Goal: Information Seeking & Learning: Learn about a topic

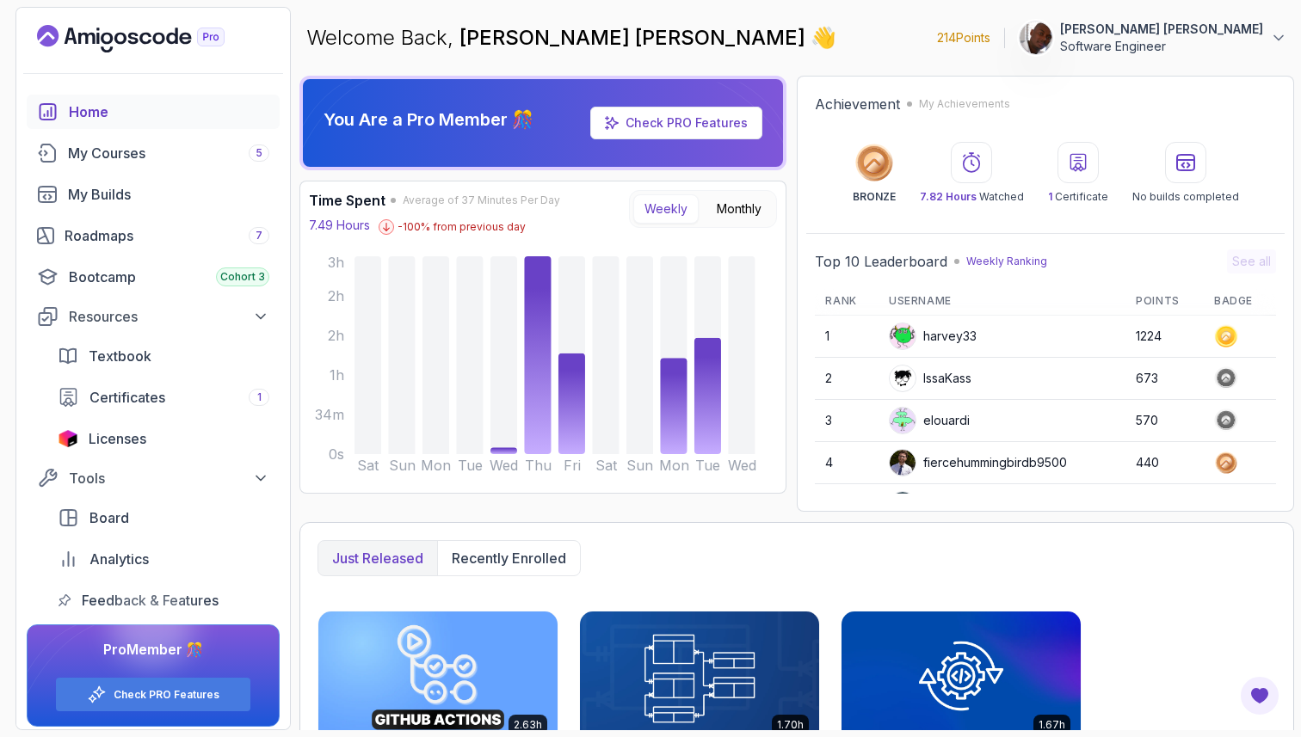
scroll to position [243, 0]
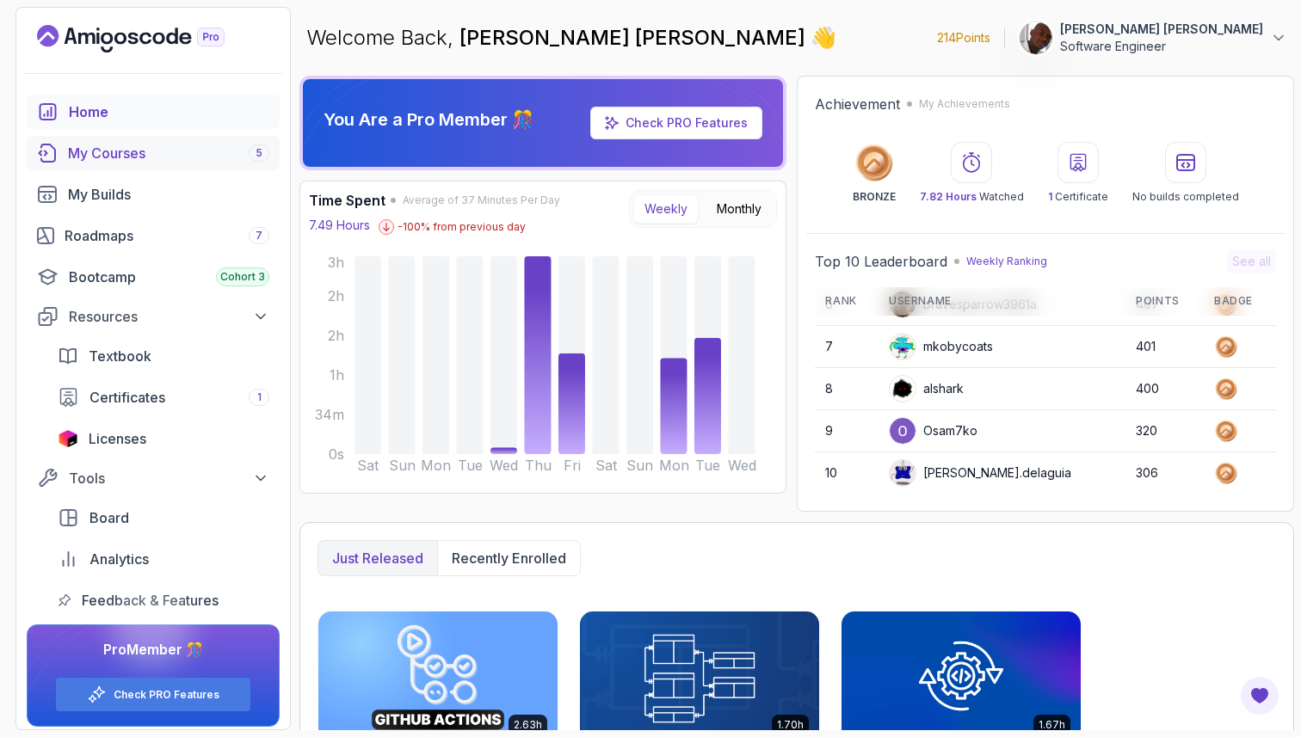
click at [134, 157] on div "My Courses 5" at bounding box center [168, 153] width 201 height 21
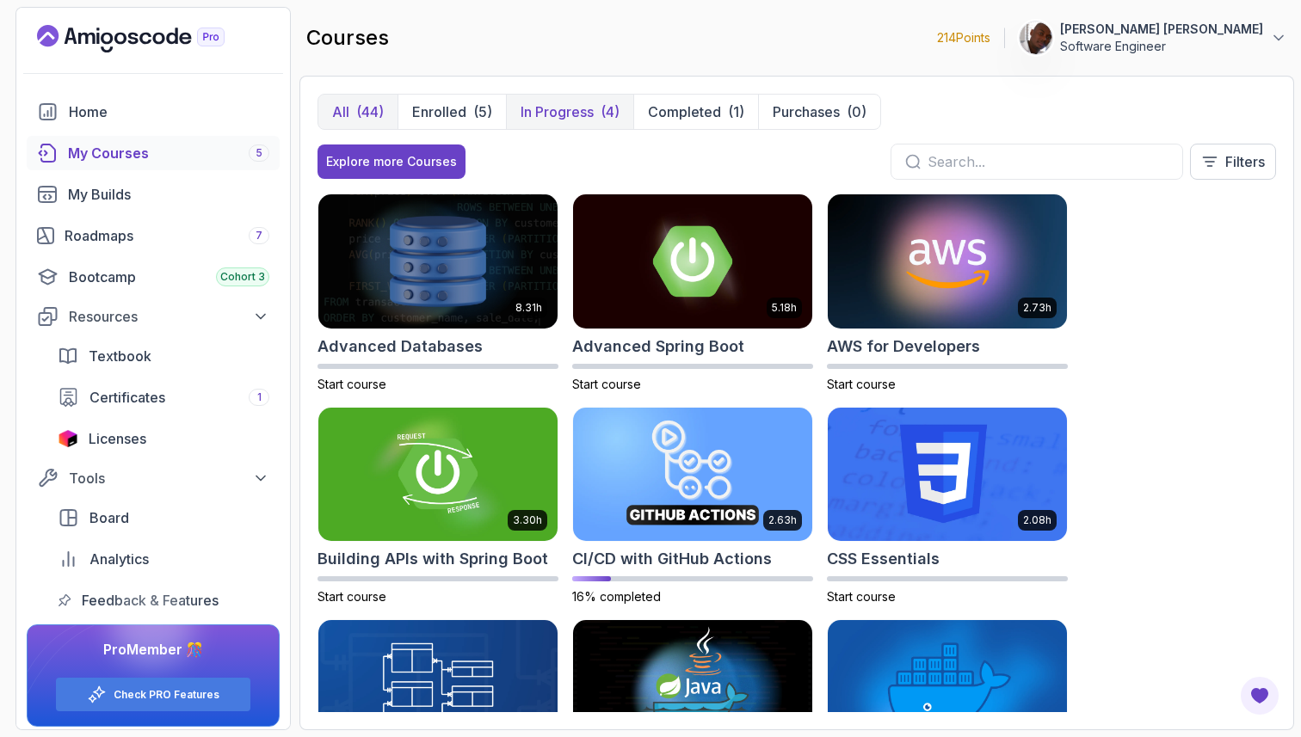
click at [567, 110] on p "In Progress" at bounding box center [557, 112] width 73 height 21
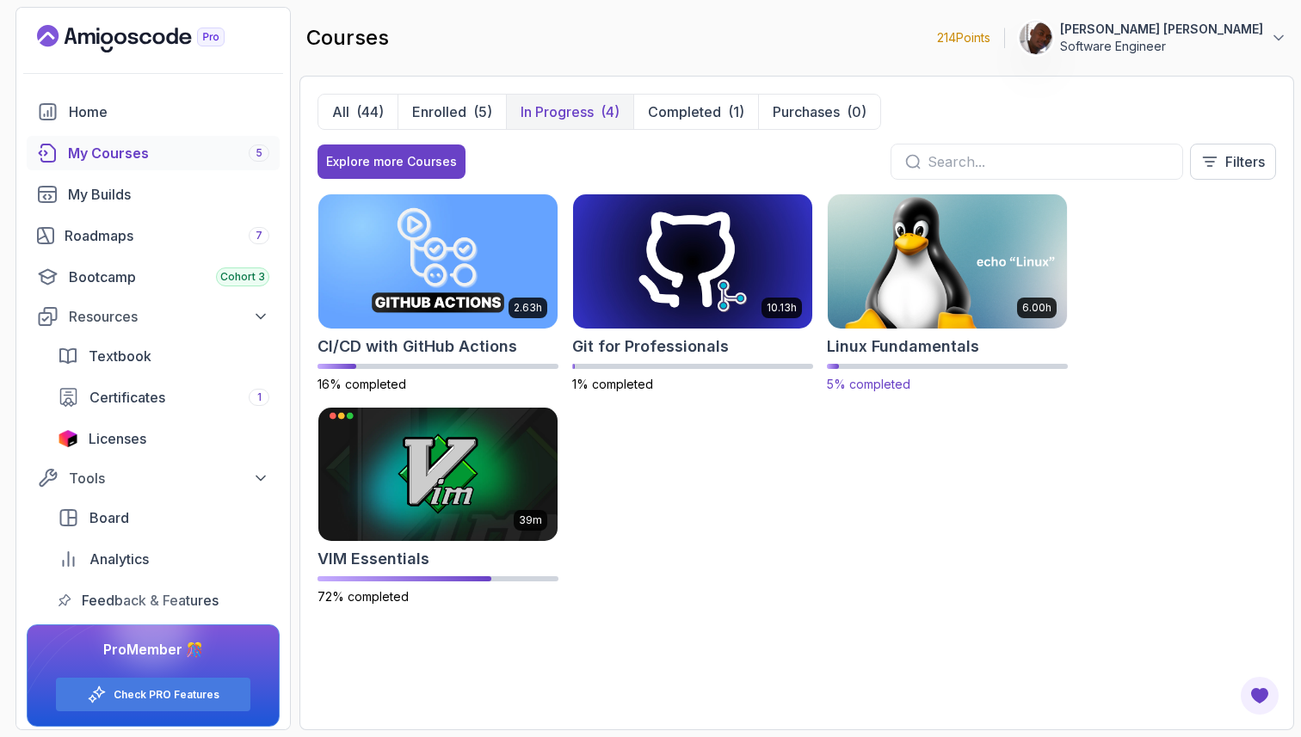
click at [928, 268] on img at bounding box center [947, 261] width 251 height 140
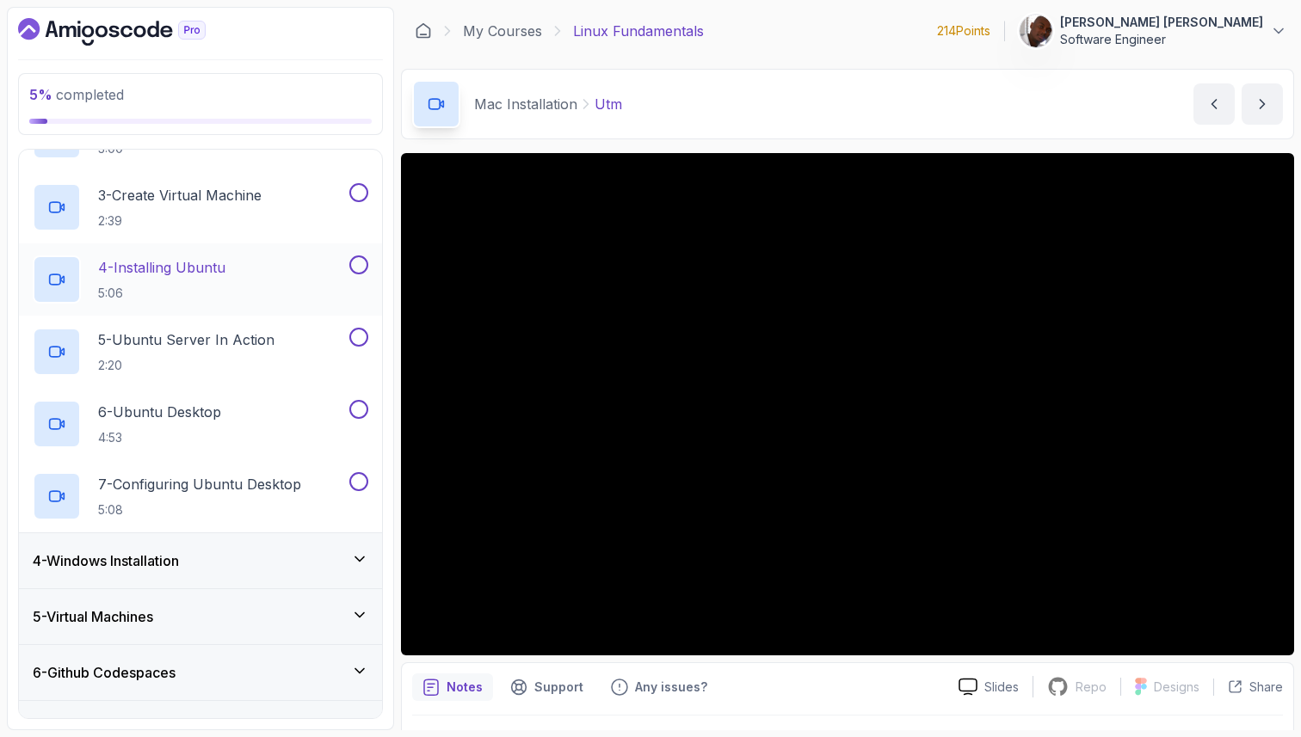
scroll to position [293, 0]
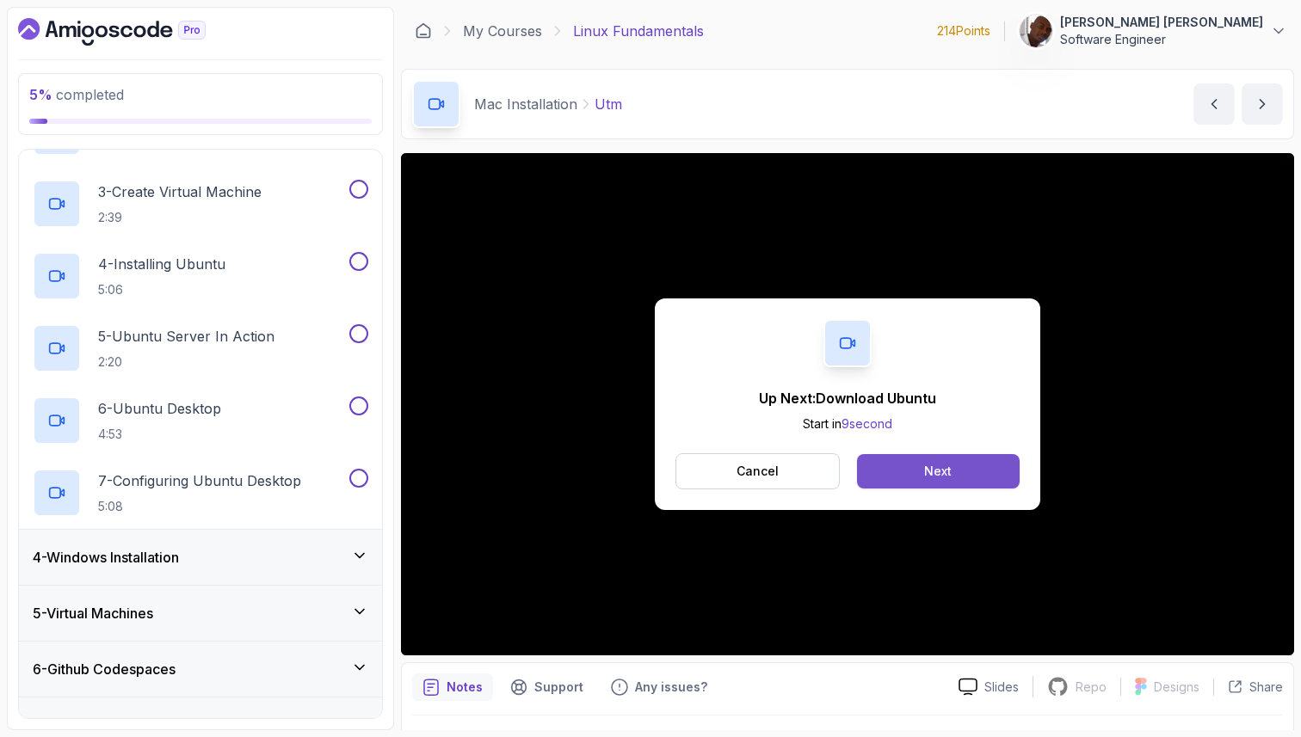
click at [936, 469] on div "Next" at bounding box center [938, 471] width 28 height 17
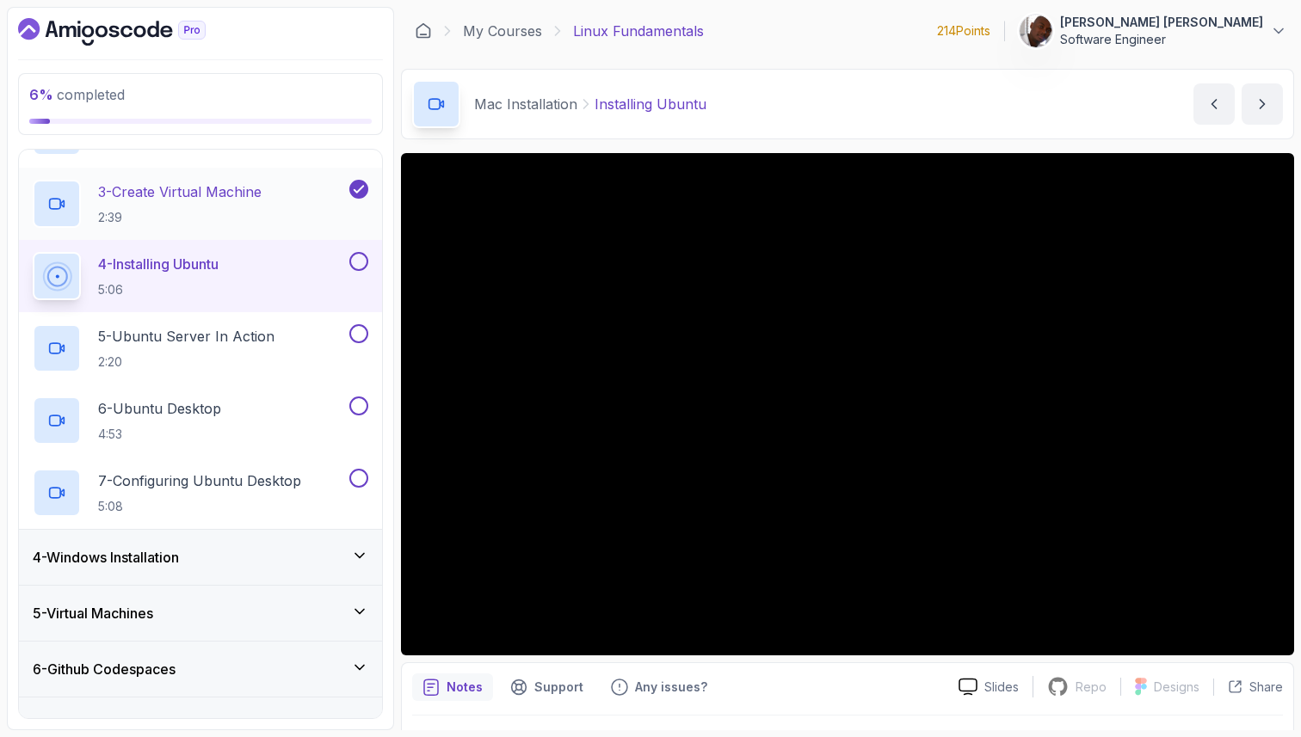
click at [275, 208] on div "3 - Create Virtual Machine 2:39" at bounding box center [189, 204] width 313 height 48
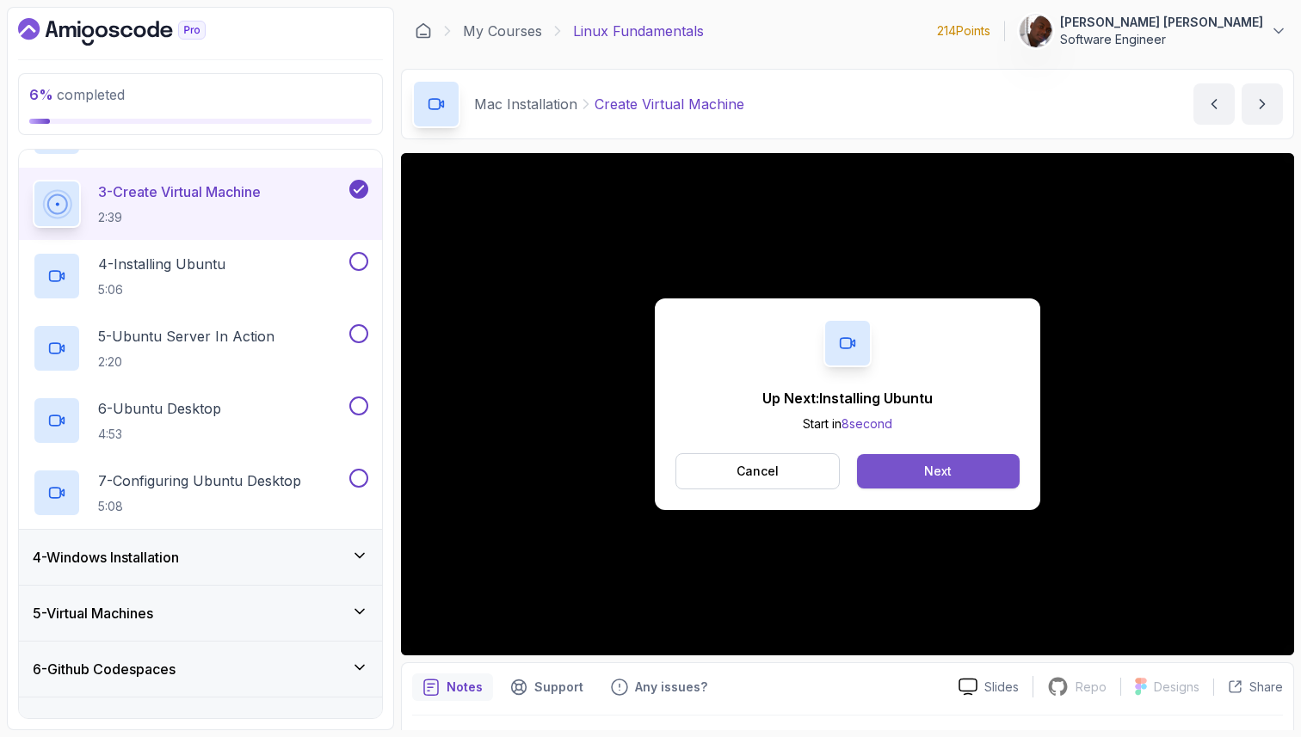
click at [997, 466] on button "Next" at bounding box center [938, 471] width 163 height 34
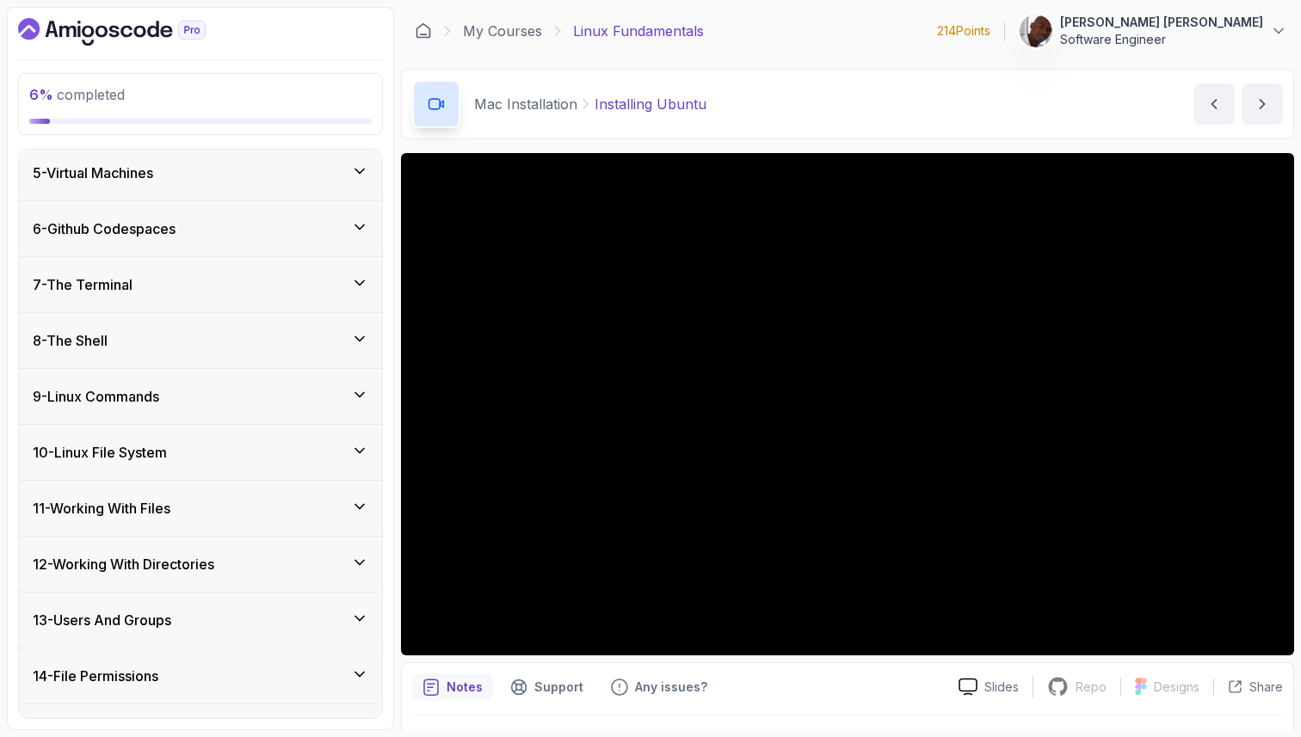
scroll to position [750, 0]
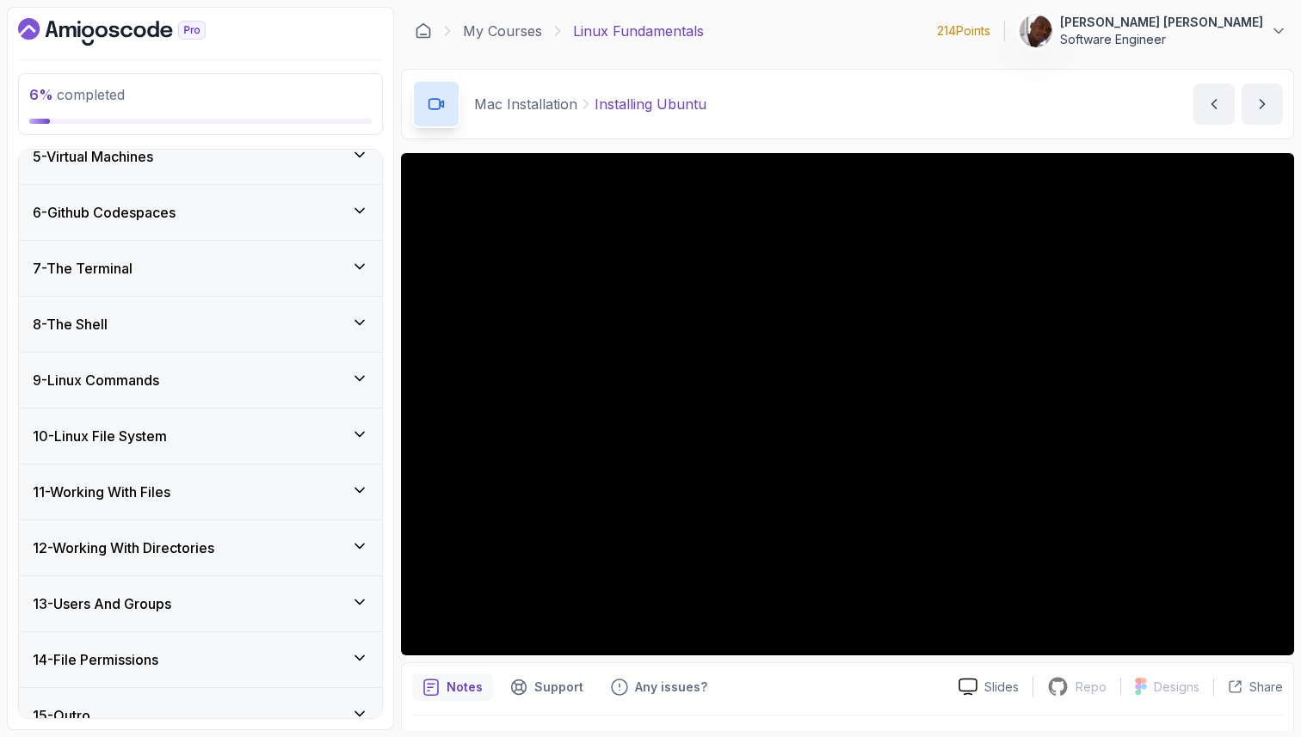
click at [320, 329] on div "8 - The Shell" at bounding box center [201, 324] width 336 height 21
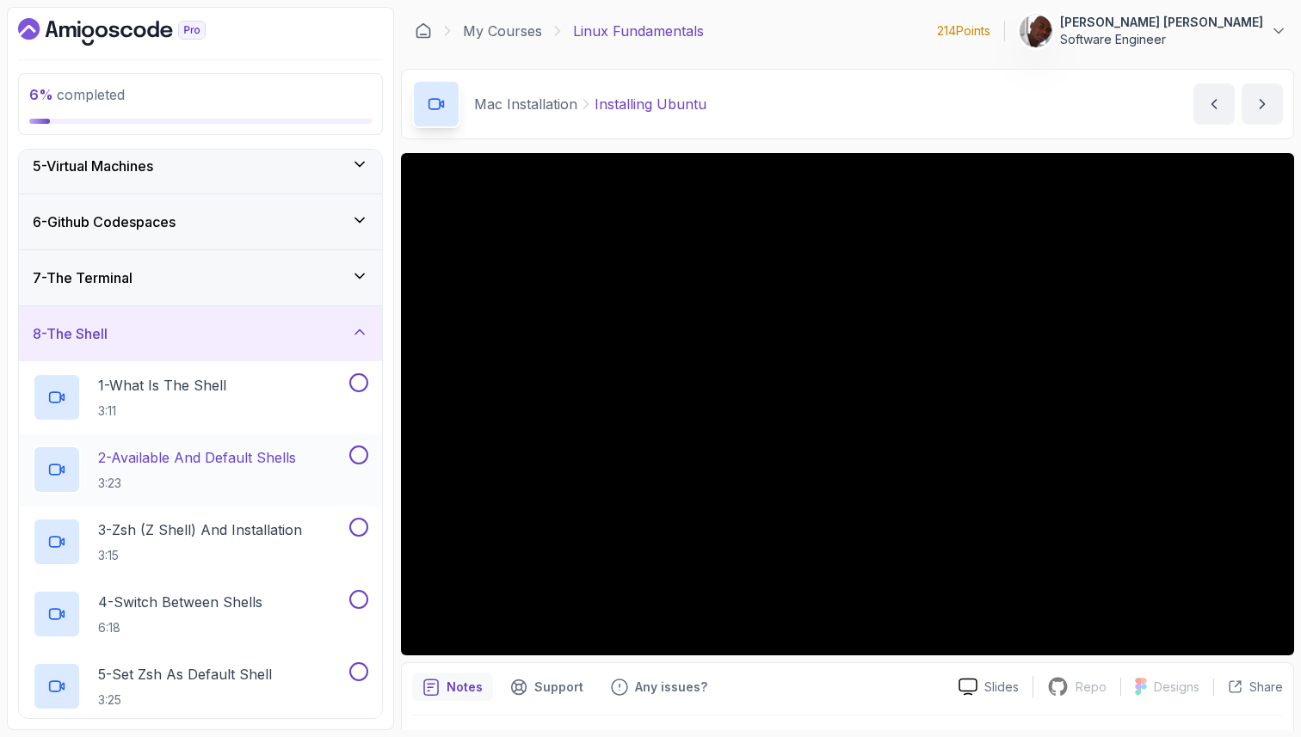
scroll to position [0, 0]
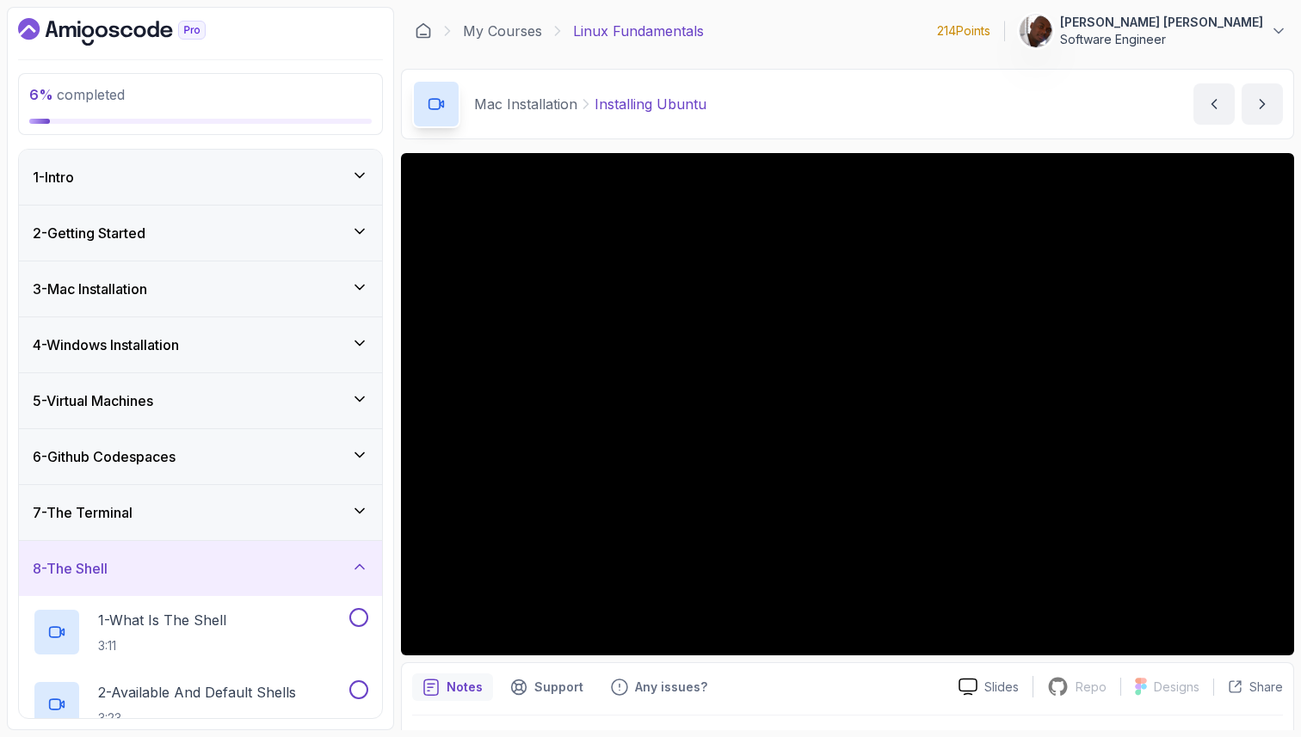
click at [287, 574] on div "8 - The Shell" at bounding box center [201, 568] width 336 height 21
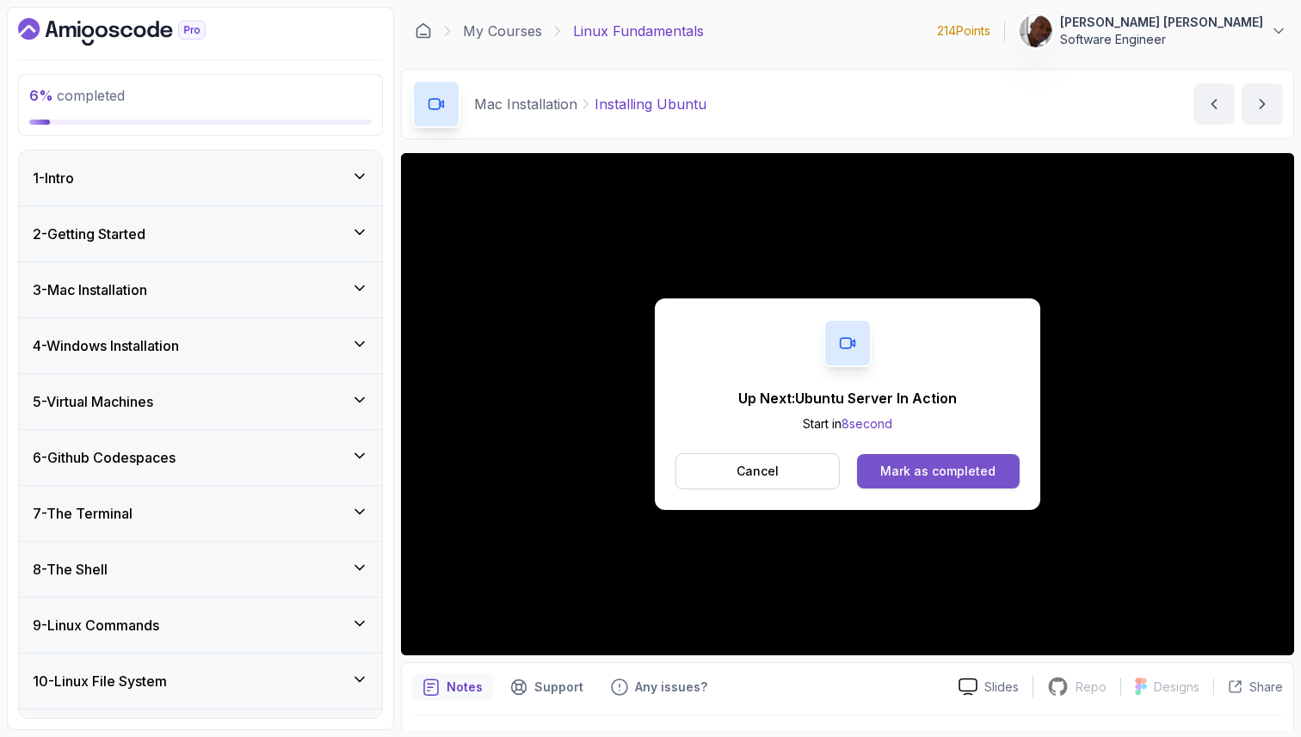
click at [952, 476] on div "Mark as completed" at bounding box center [937, 471] width 115 height 17
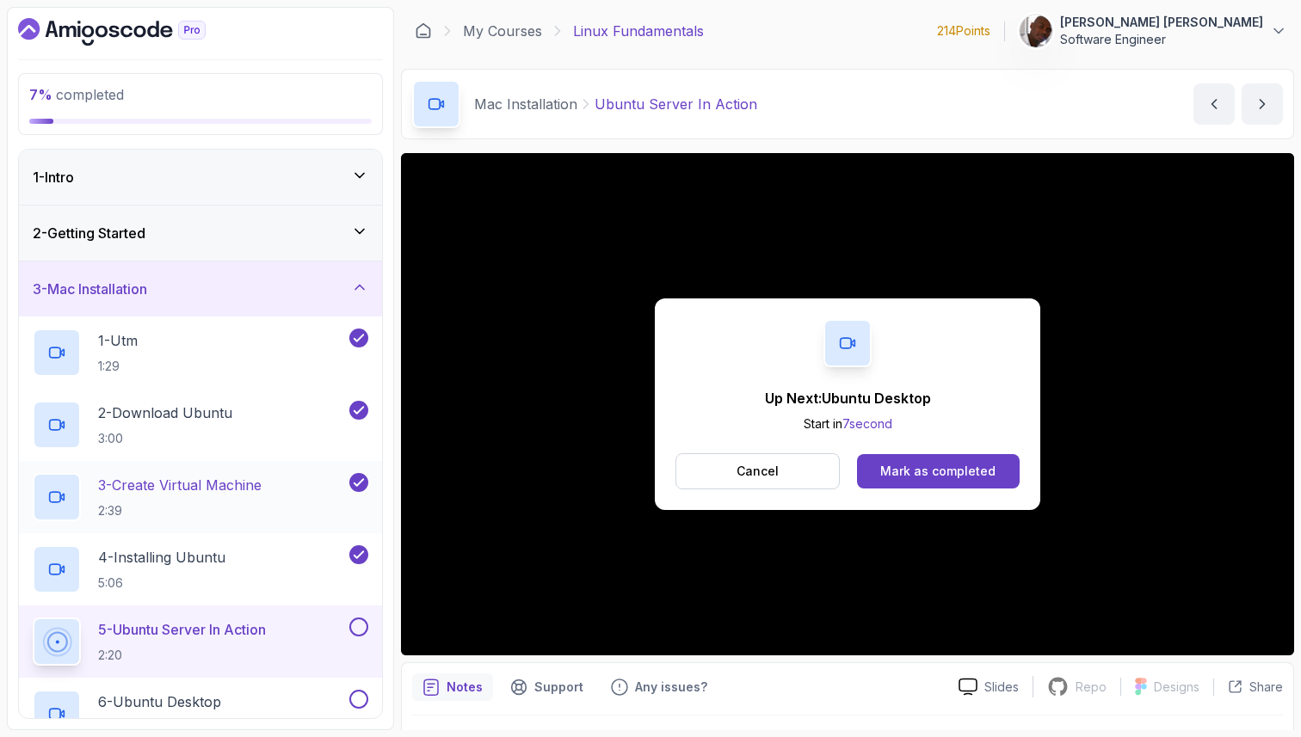
scroll to position [100, 0]
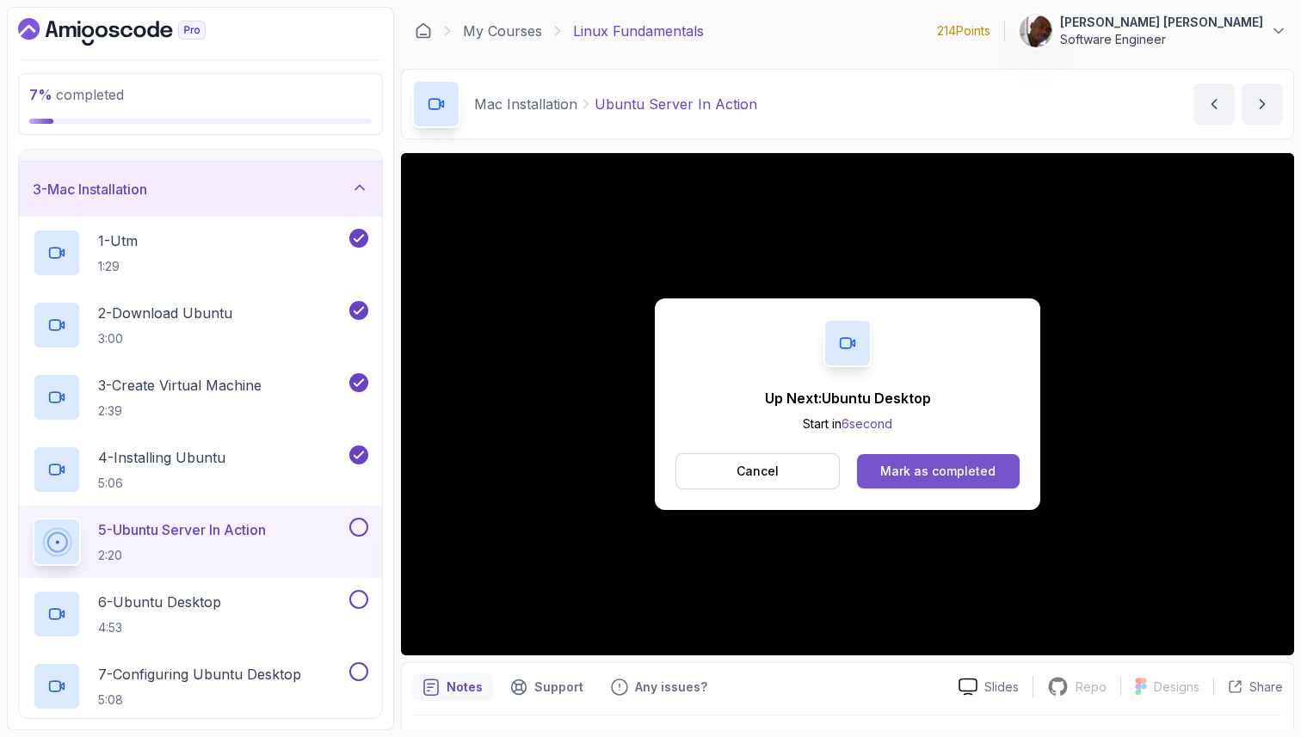
click at [917, 469] on div "Mark as completed" at bounding box center [937, 471] width 115 height 17
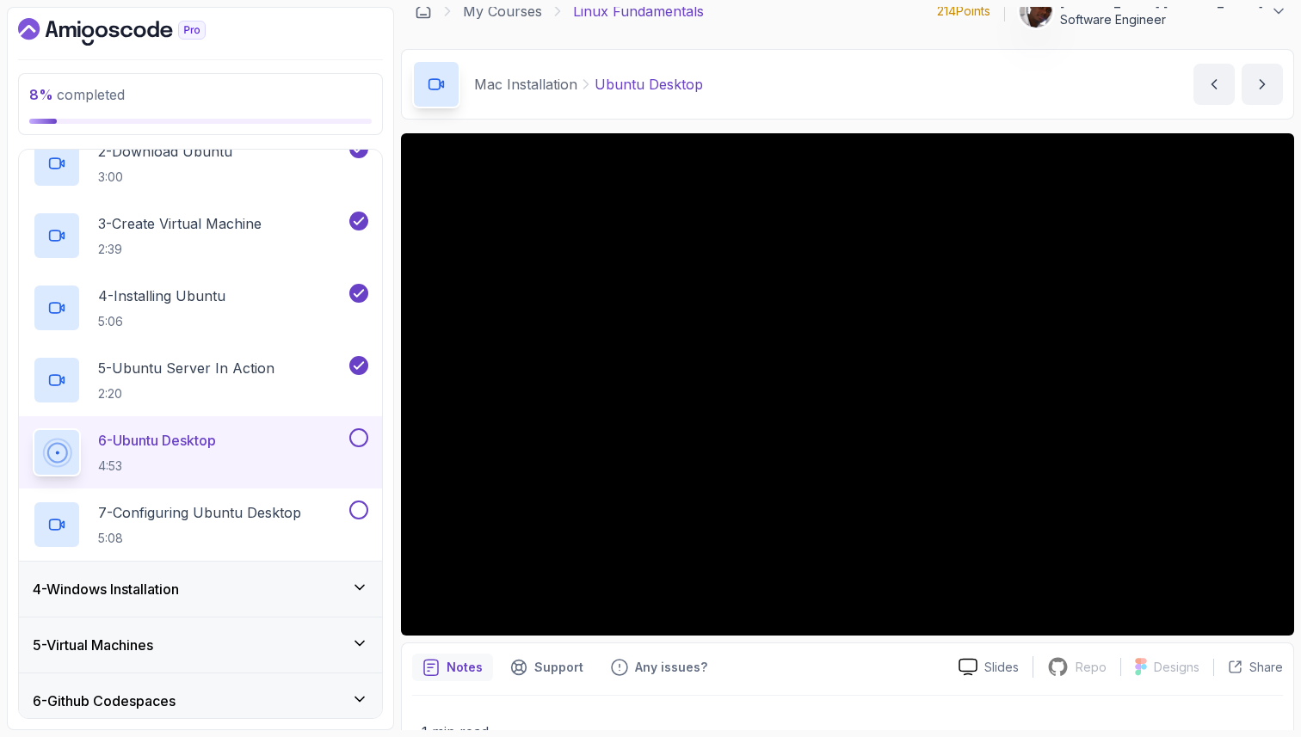
scroll to position [17, 0]
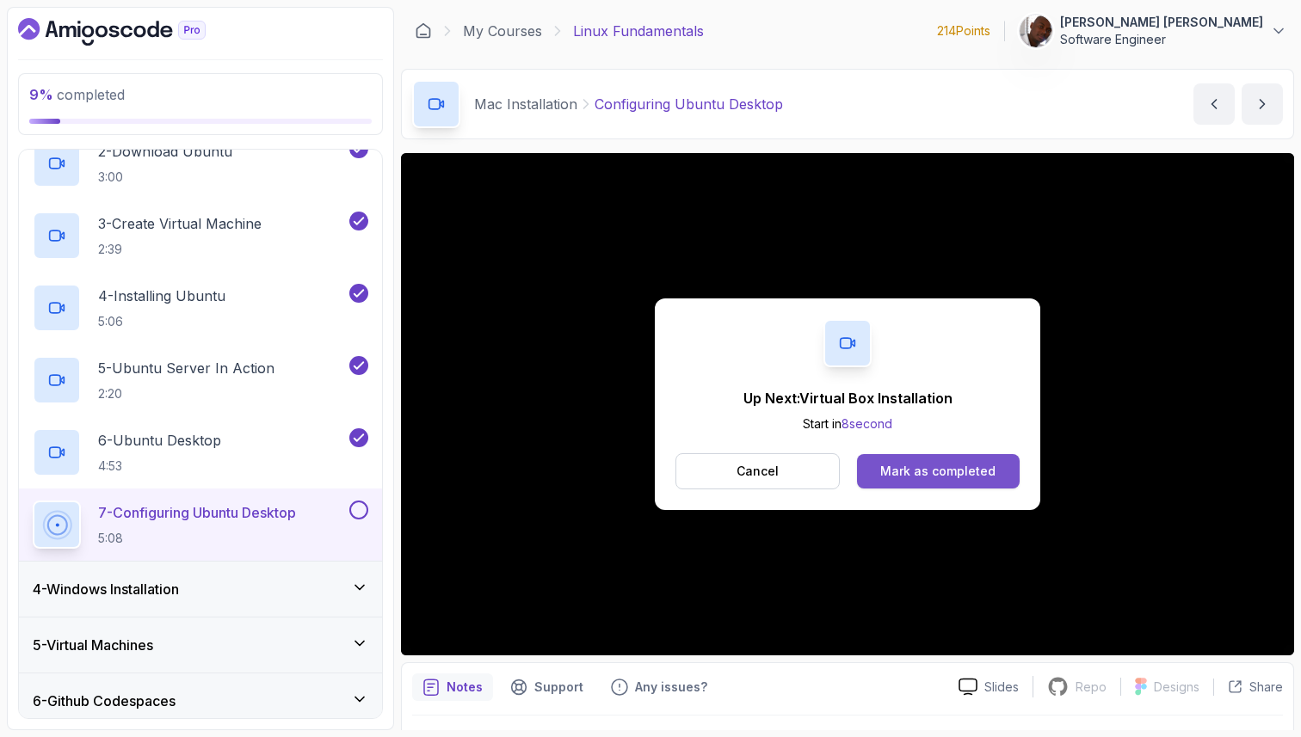
click at [959, 481] on button "Mark as completed" at bounding box center [938, 471] width 163 height 34
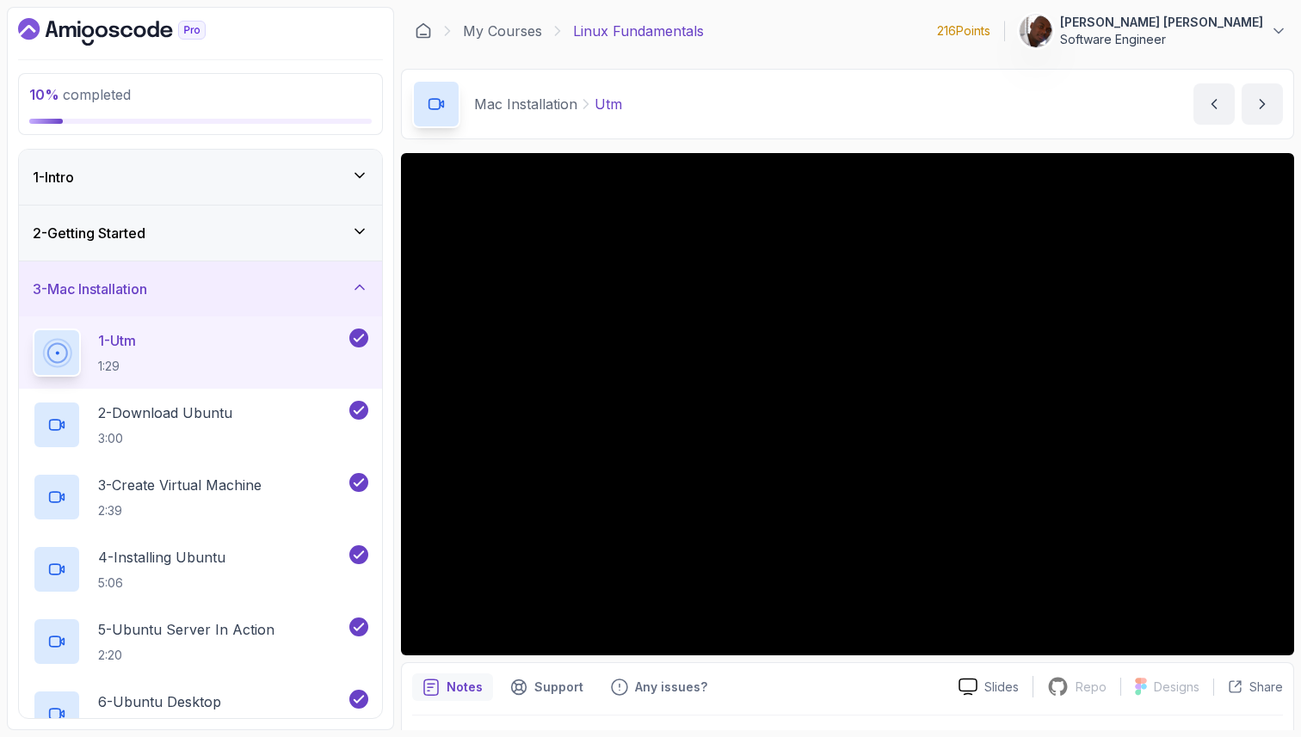
click at [357, 290] on icon at bounding box center [359, 287] width 17 height 17
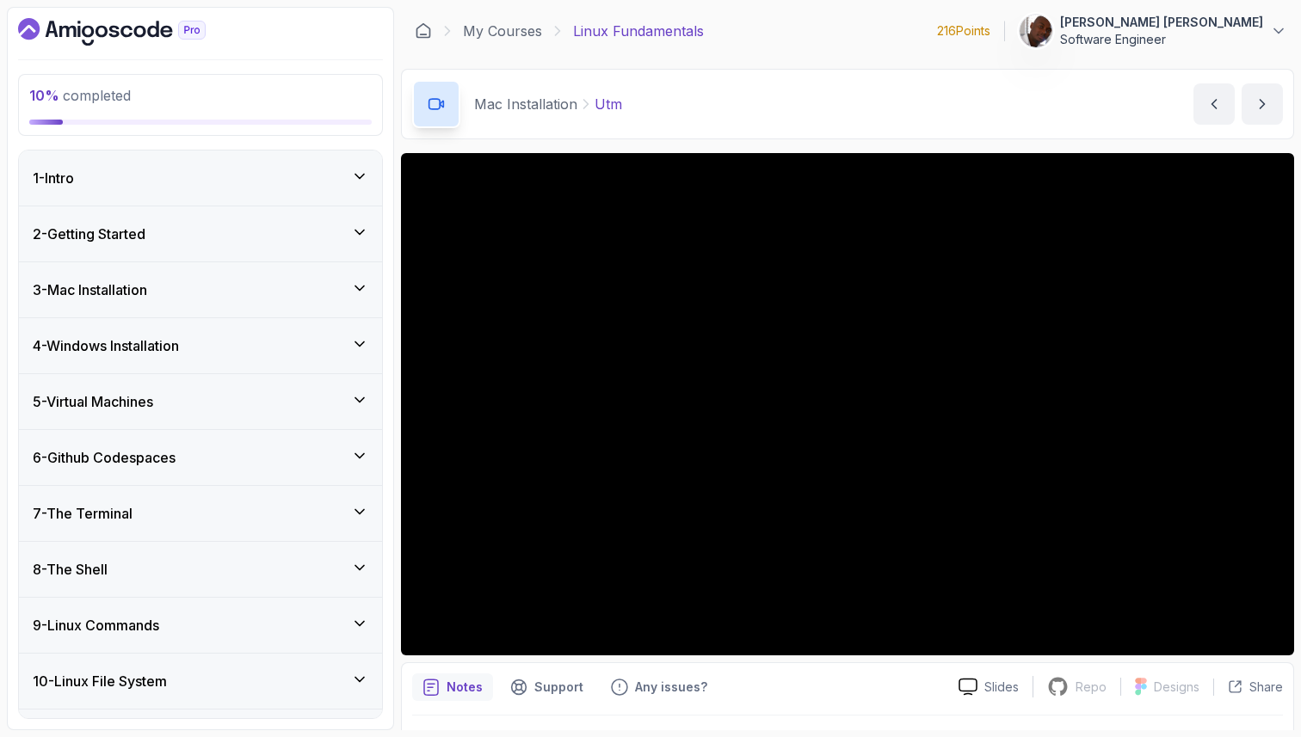
click at [343, 337] on div "4 - Windows Installation" at bounding box center [201, 346] width 336 height 21
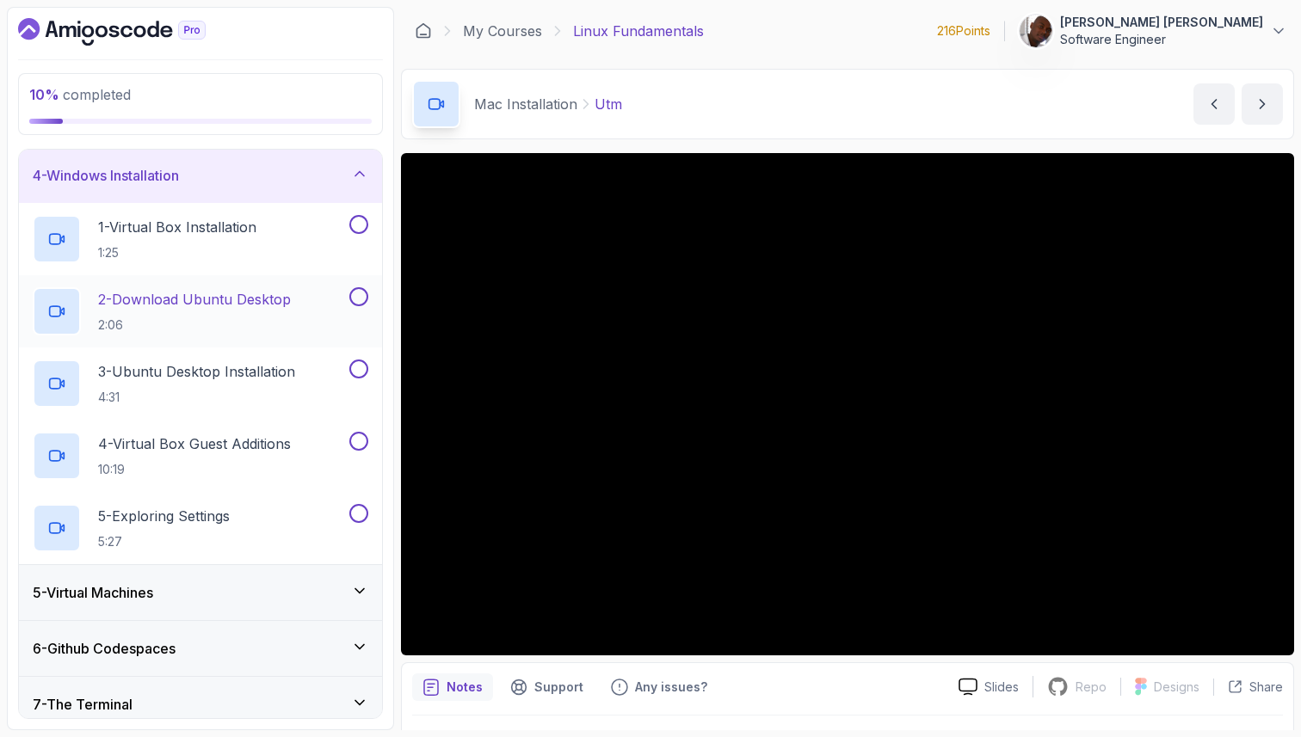
scroll to position [168, 0]
click at [292, 225] on div "1 - Virtual Box Installation 1:25" at bounding box center [189, 241] width 313 height 48
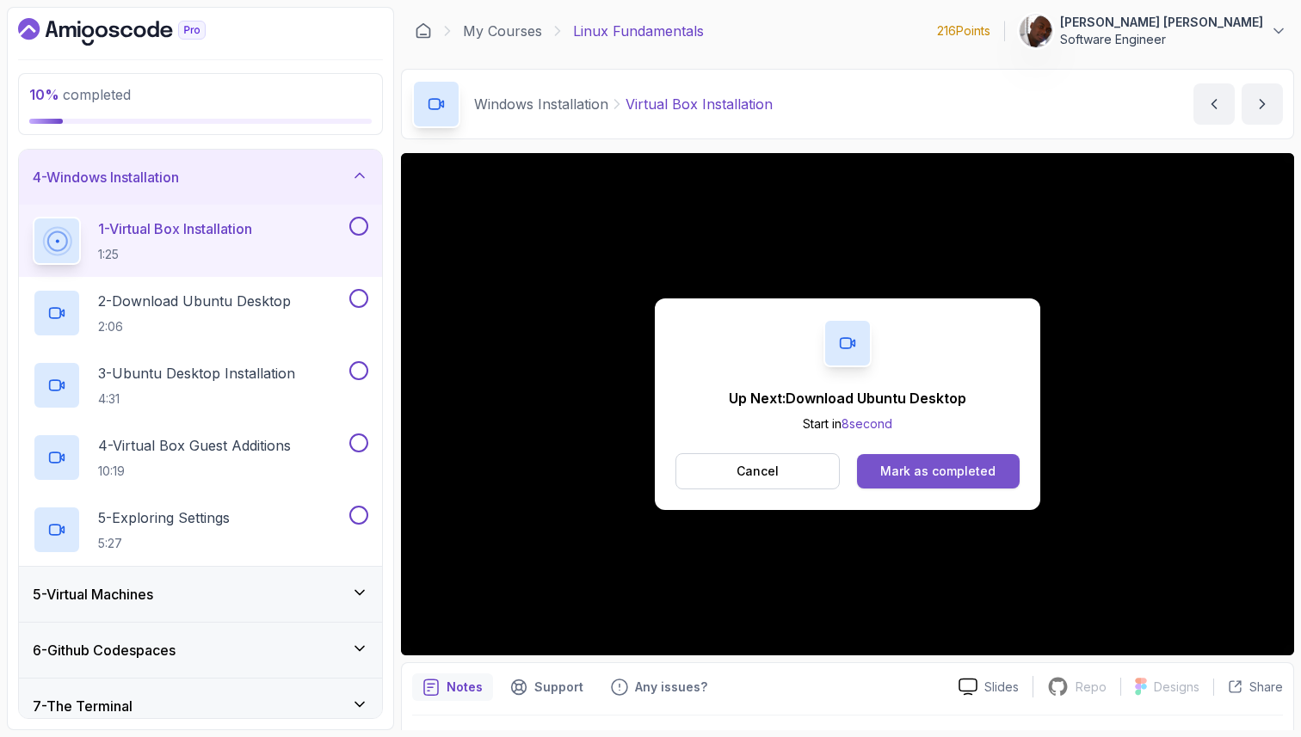
click at [943, 471] on div "Mark as completed" at bounding box center [937, 471] width 115 height 17
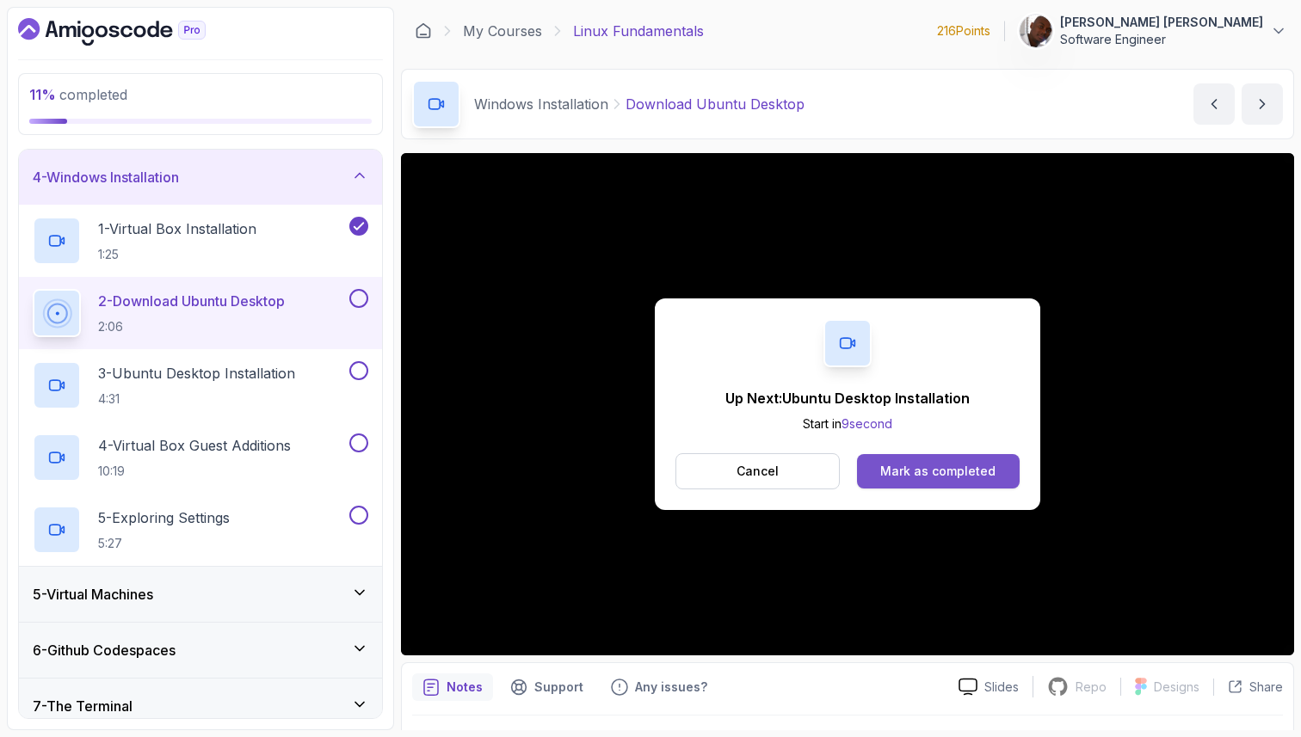
click at [886, 474] on div "Mark as completed" at bounding box center [937, 471] width 115 height 17
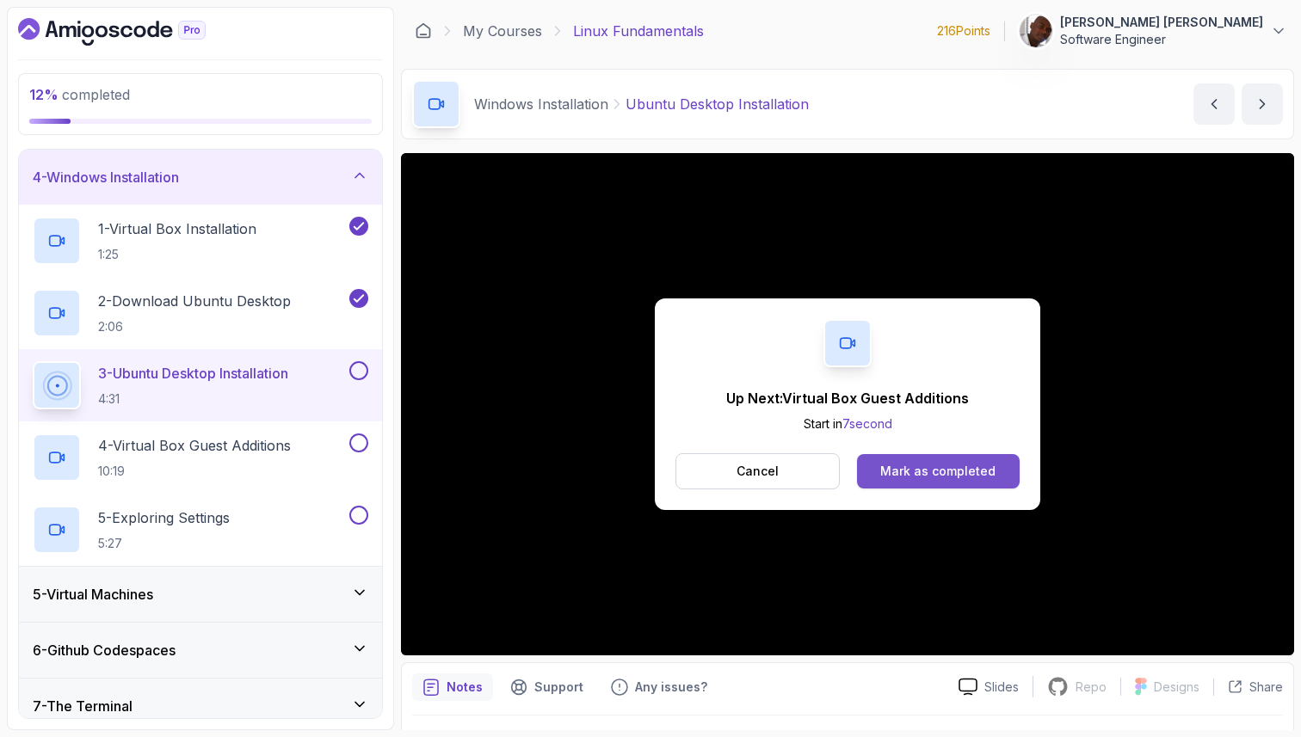
click at [965, 465] on div "Mark as completed" at bounding box center [937, 471] width 115 height 17
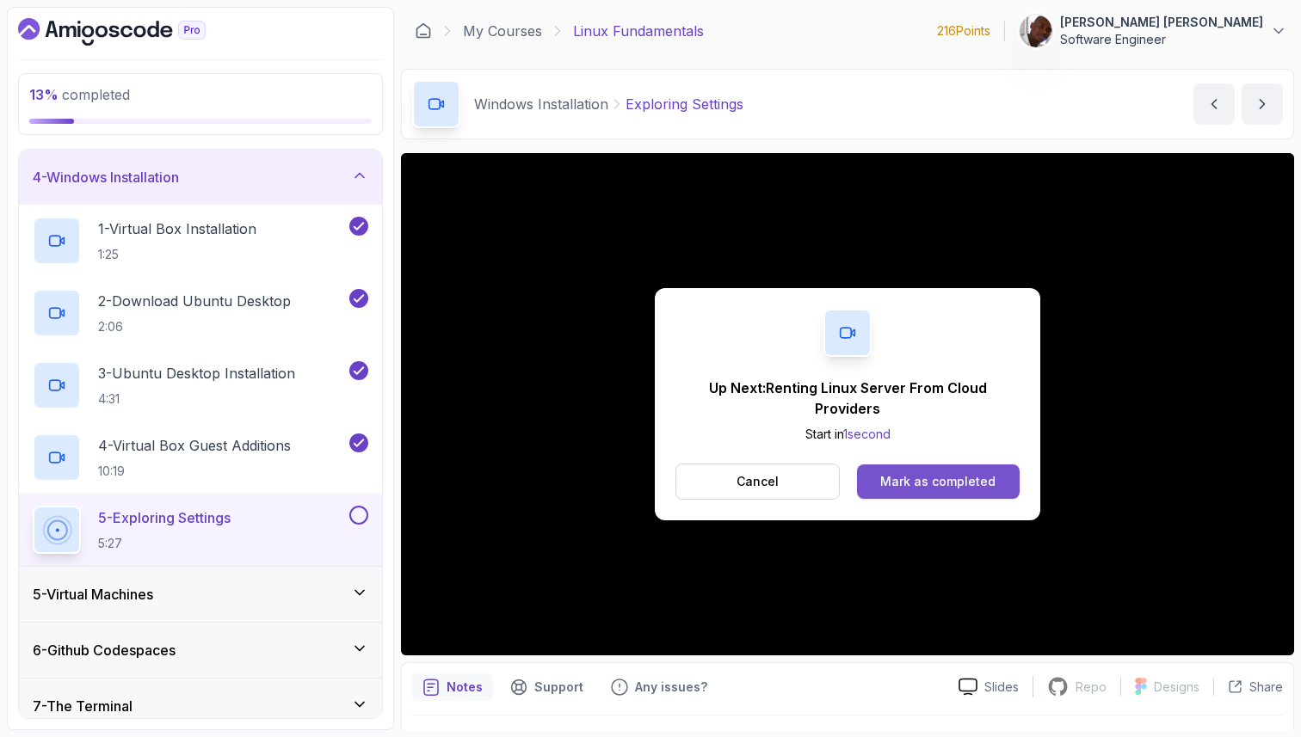
click at [918, 483] on div "Mark as completed" at bounding box center [937, 481] width 115 height 17
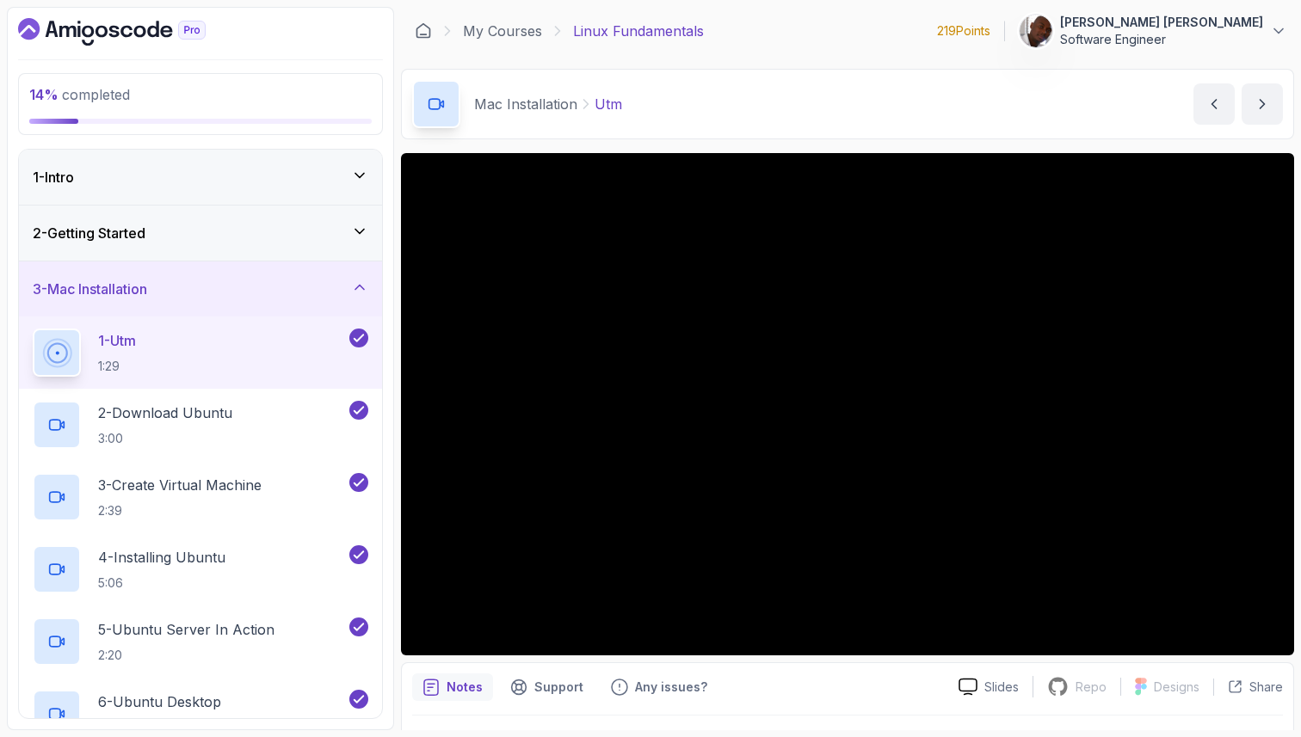
click at [272, 297] on div "3 - Mac Installation" at bounding box center [201, 289] width 336 height 21
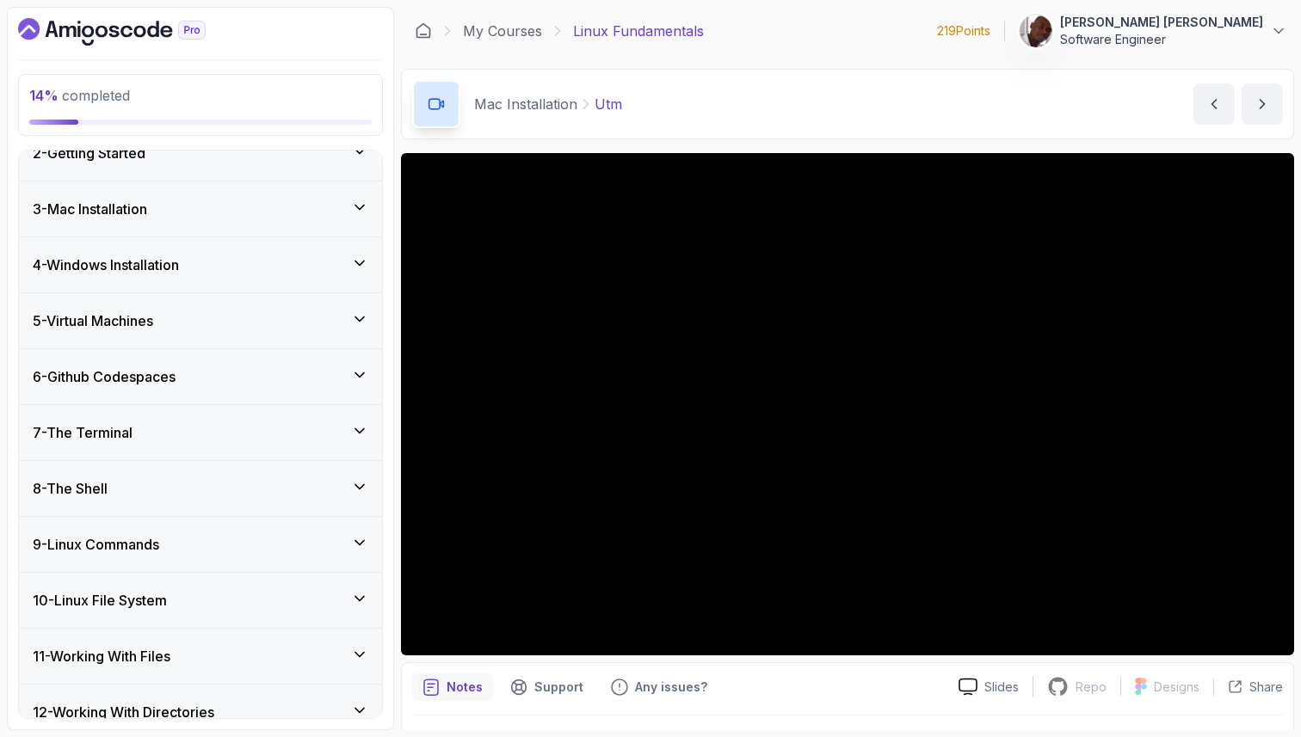
scroll to position [82, 0]
click at [251, 330] on div "5 - Virtual Machines" at bounding box center [200, 320] width 363 height 55
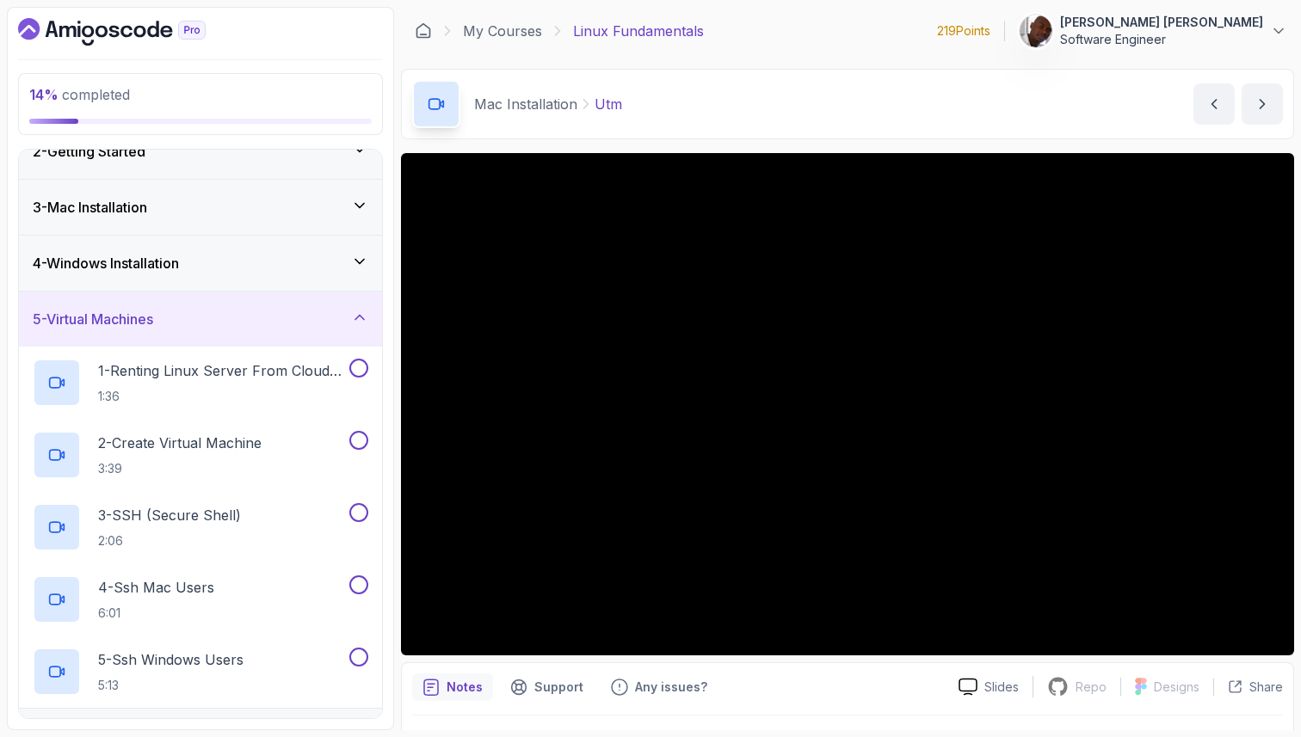
click at [256, 274] on div "4 - Windows Installation" at bounding box center [200, 263] width 363 height 55
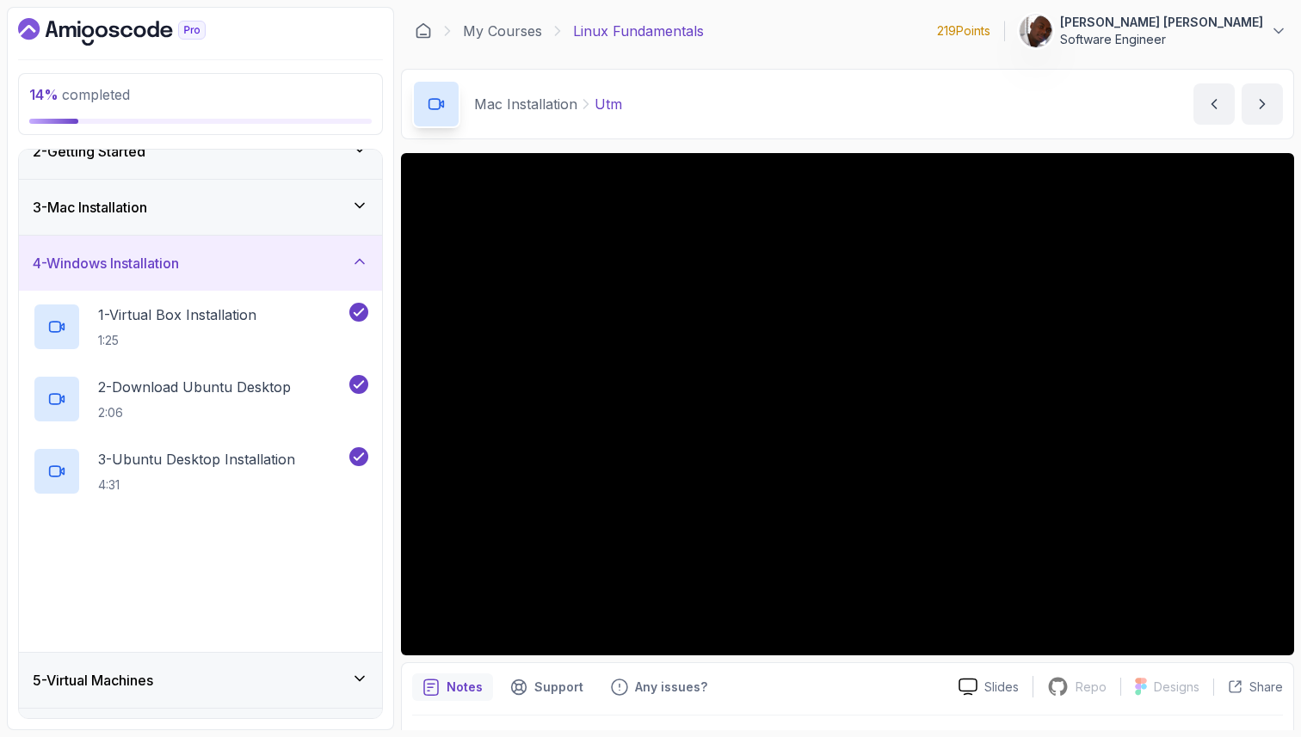
click at [256, 274] on div "4 - Windows Installation" at bounding box center [200, 263] width 363 height 55
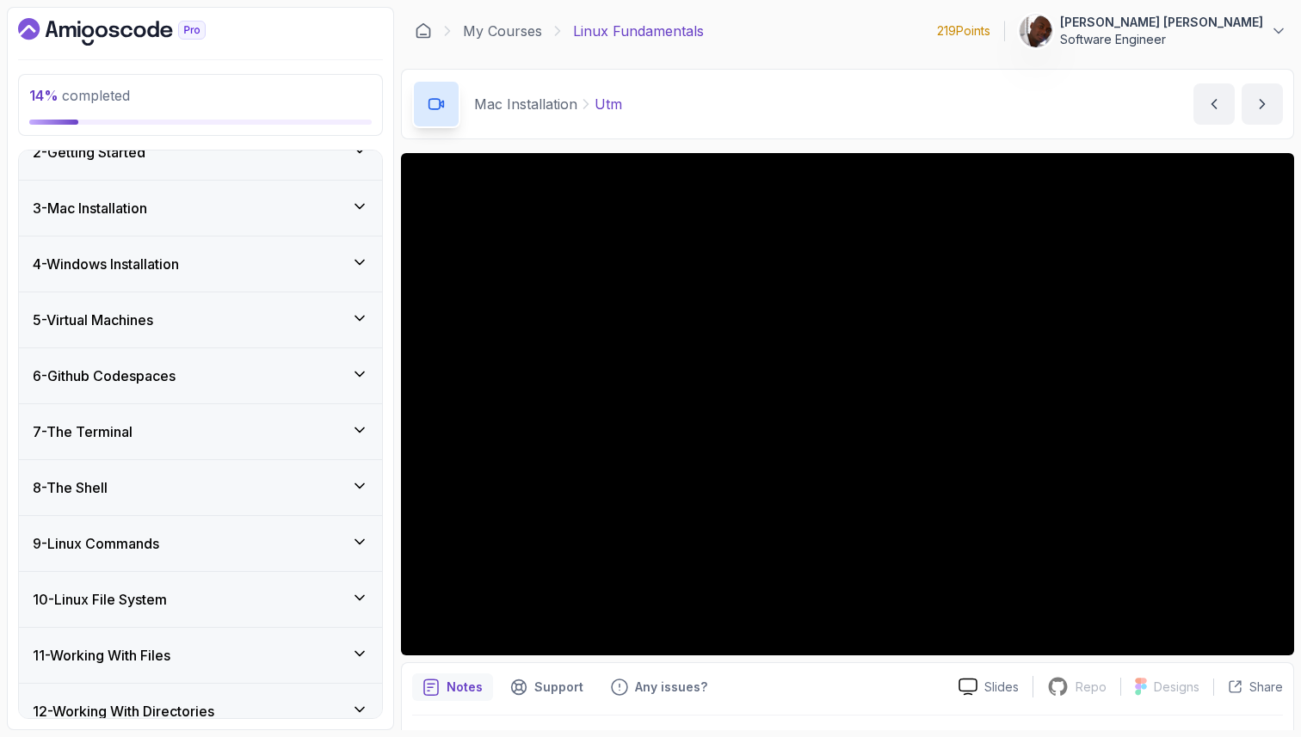
click at [255, 318] on div "5 - Virtual Machines" at bounding box center [201, 320] width 336 height 21
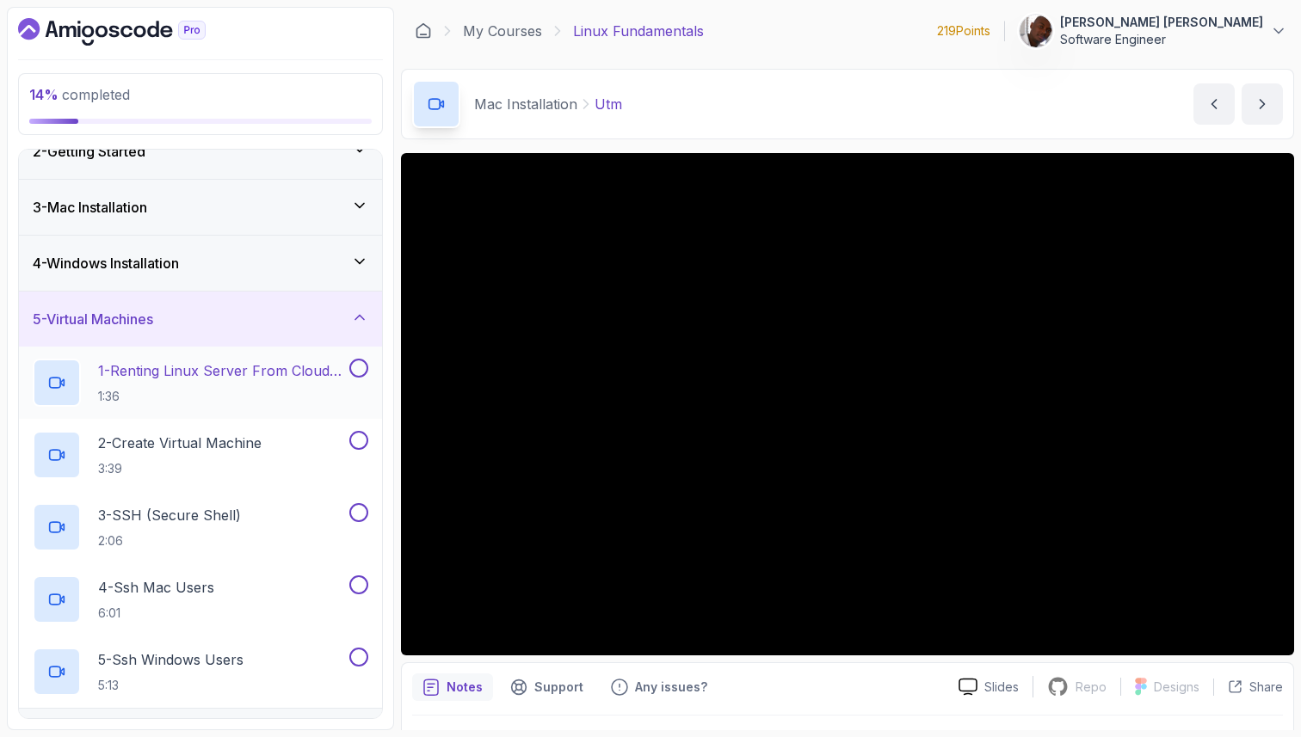
click at [237, 387] on h2 "1 - Renting Linux Server From Cloud Providers 1:36" at bounding box center [222, 383] width 248 height 45
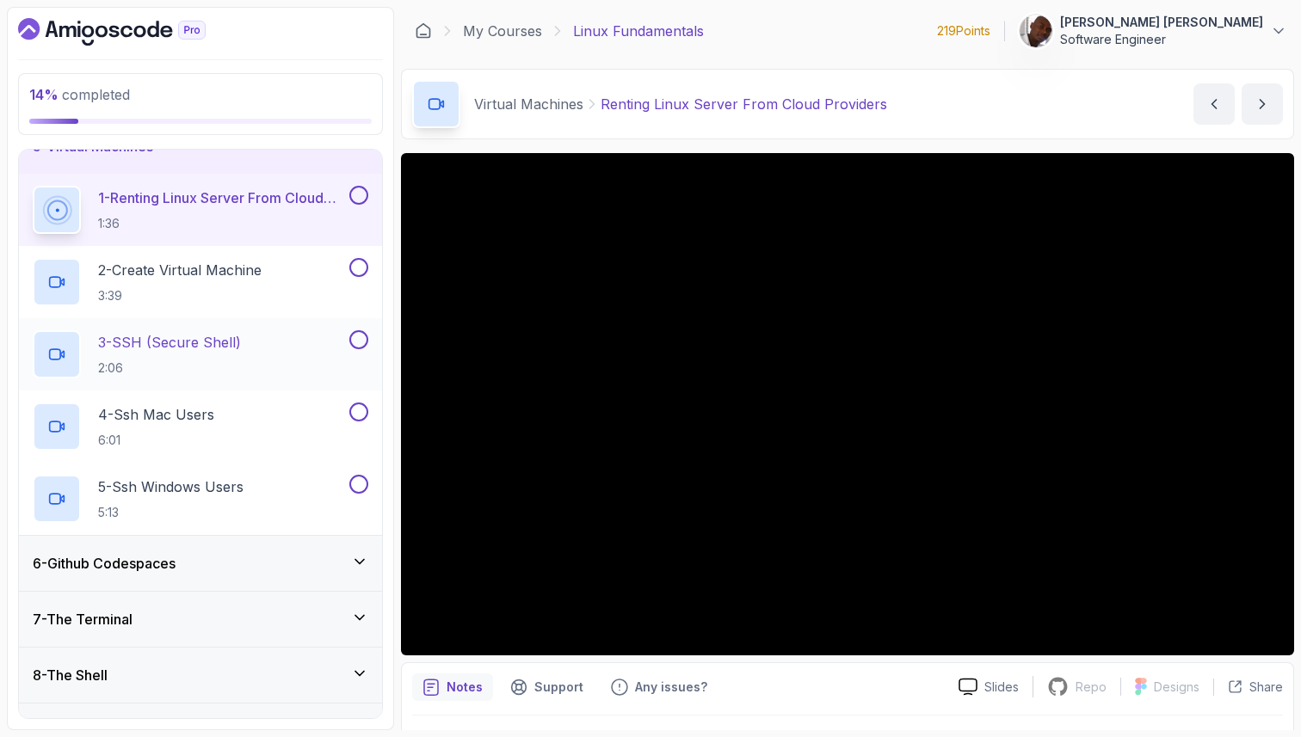
scroll to position [256, 0]
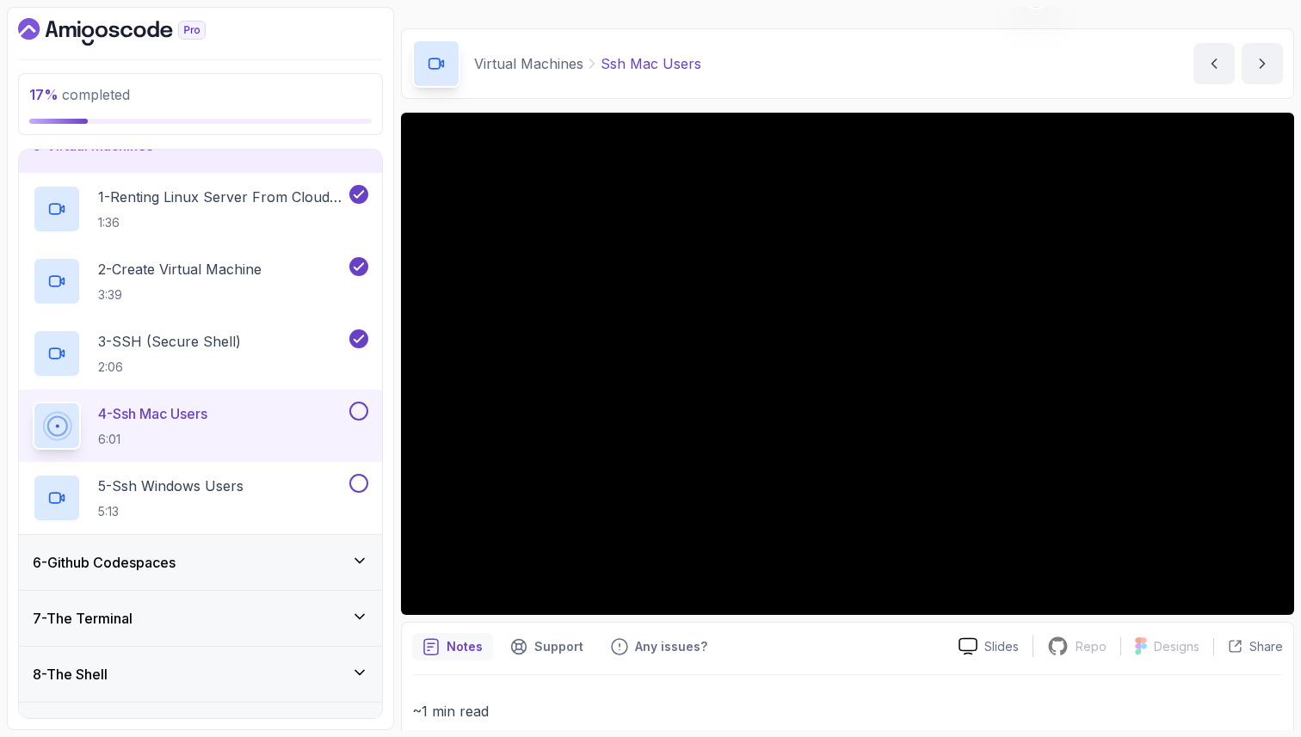
scroll to position [19, 0]
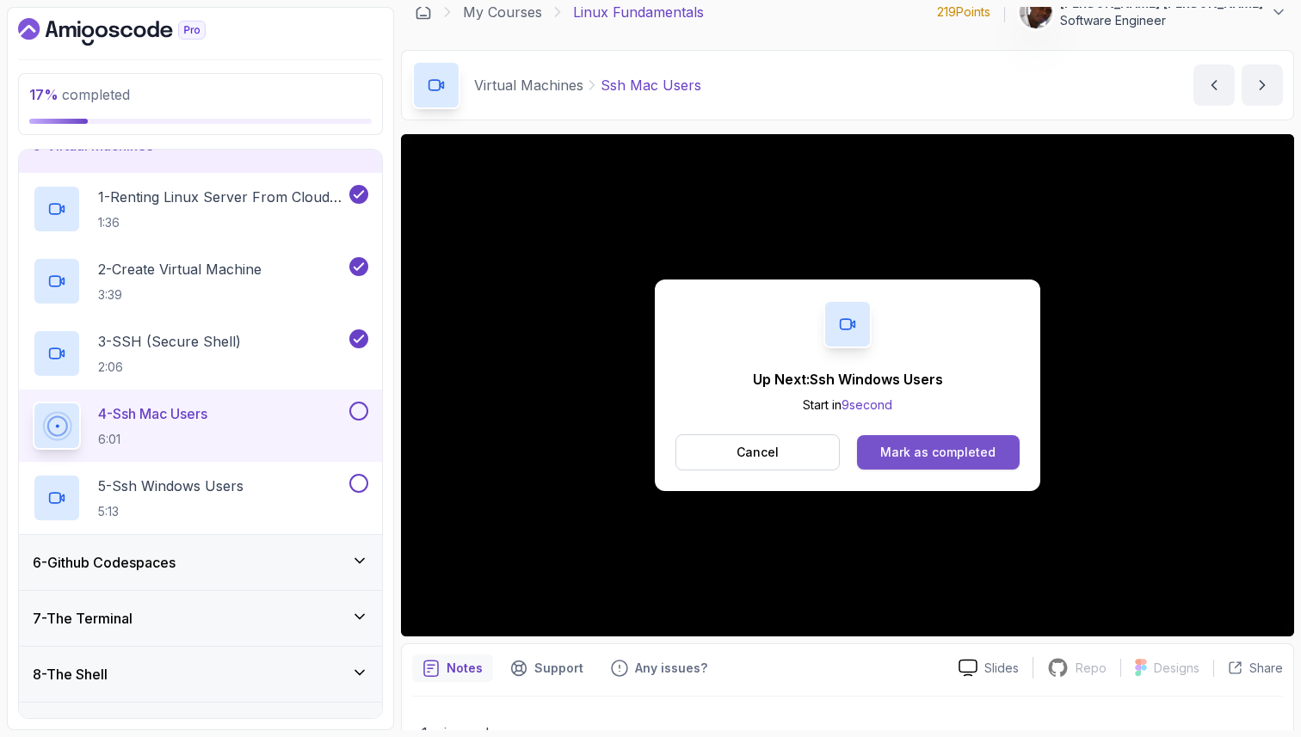
click at [884, 460] on div "Mark as completed" at bounding box center [937, 452] width 115 height 17
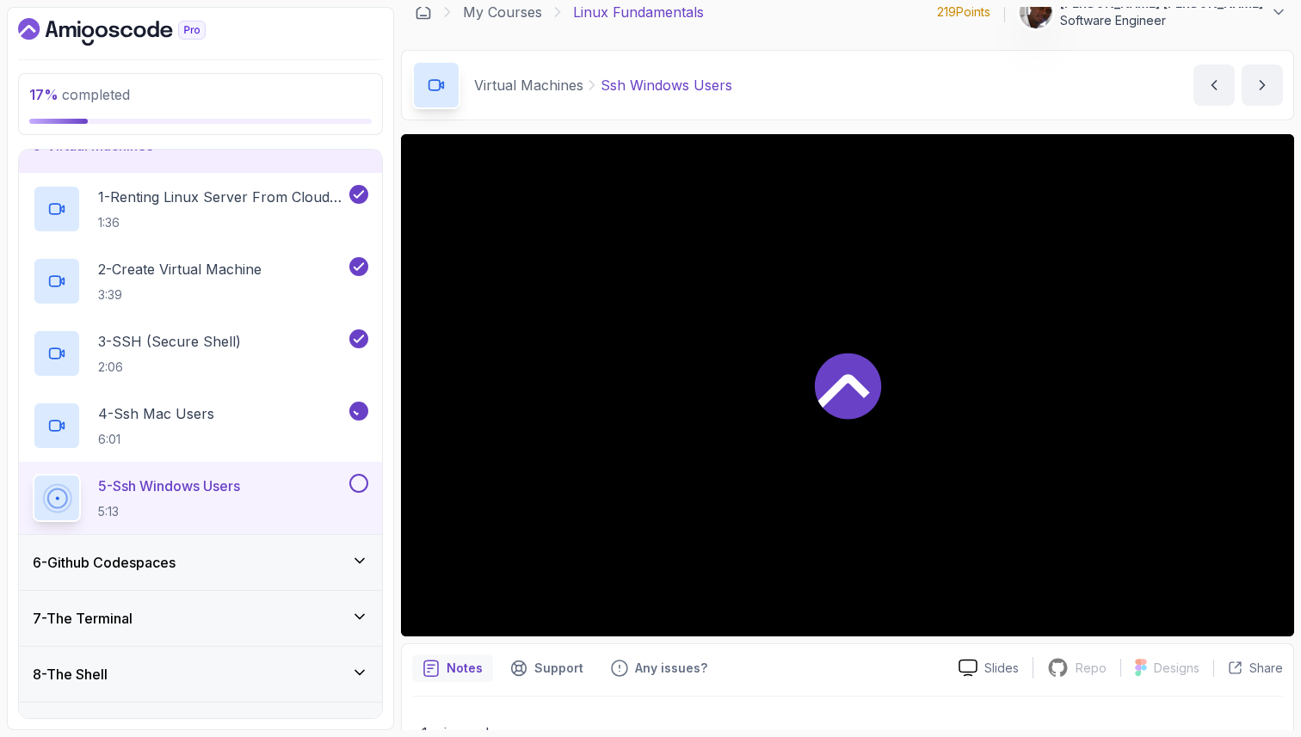
click at [196, 501] on h2 "5 - Ssh Windows Users 5:13" at bounding box center [169, 498] width 142 height 45
click at [271, 577] on div "6 - Github Codespaces" at bounding box center [200, 562] width 363 height 55
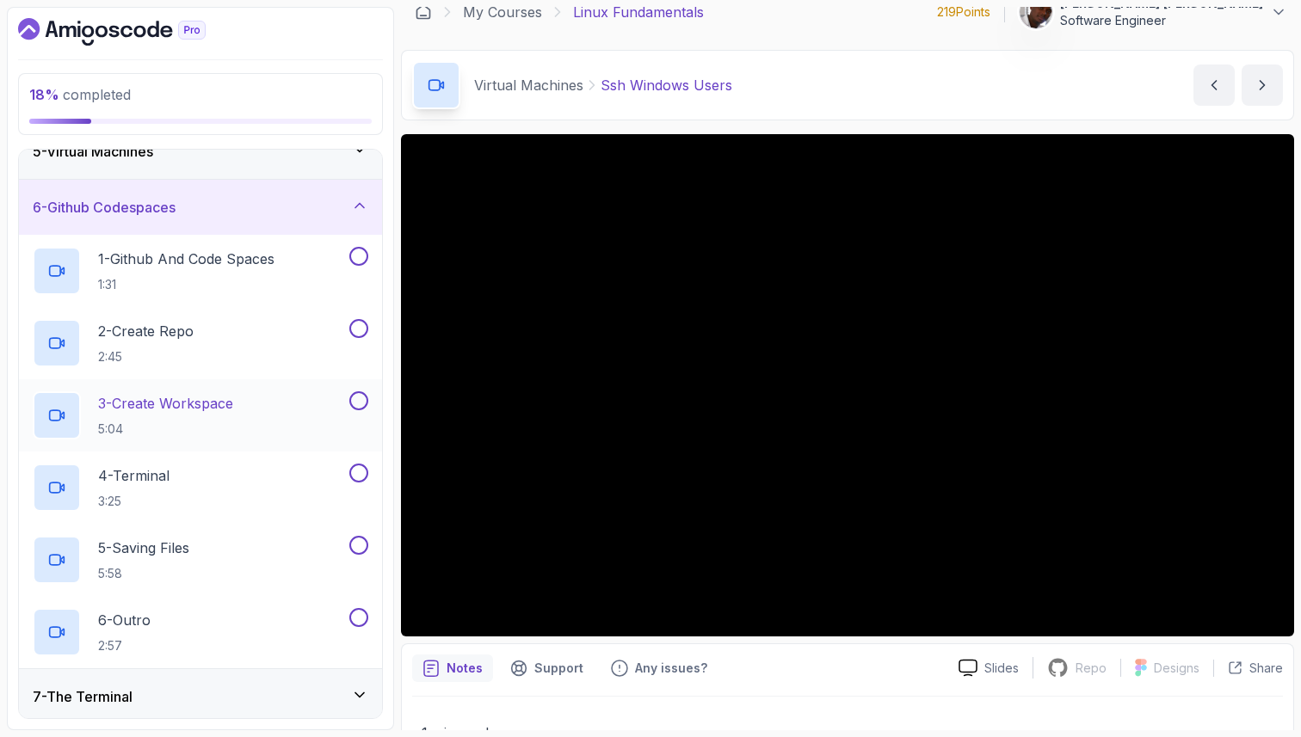
scroll to position [238, 0]
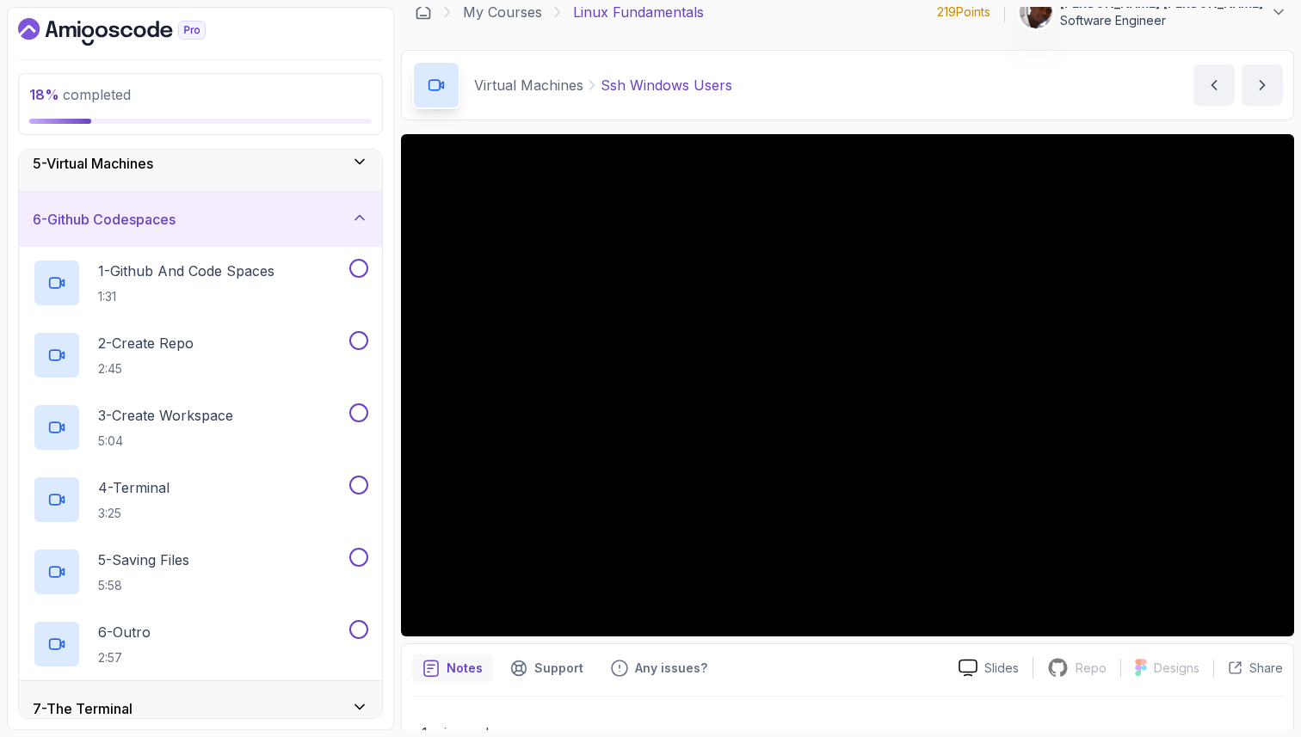
click at [328, 226] on div "6 - Github Codespaces" at bounding box center [201, 219] width 336 height 21
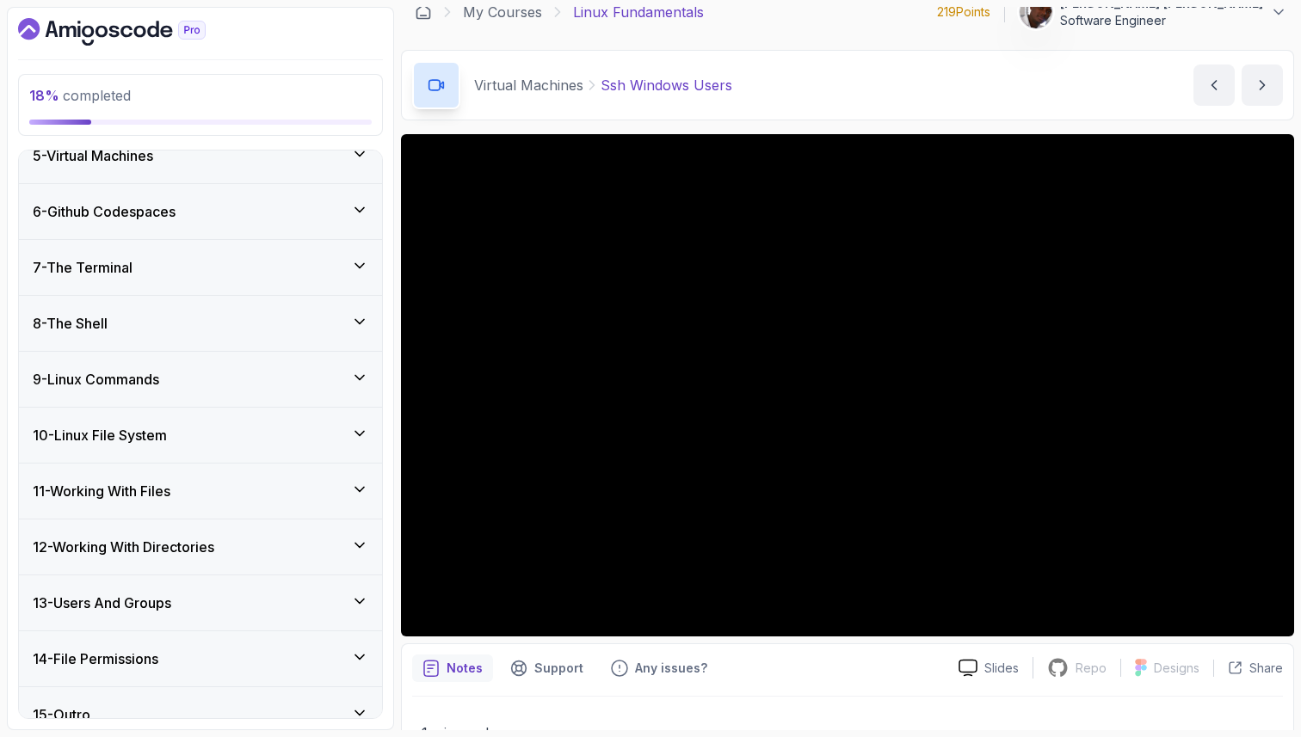
scroll to position [247, 0]
click at [296, 268] on div "7 - The Terminal" at bounding box center [201, 266] width 336 height 21
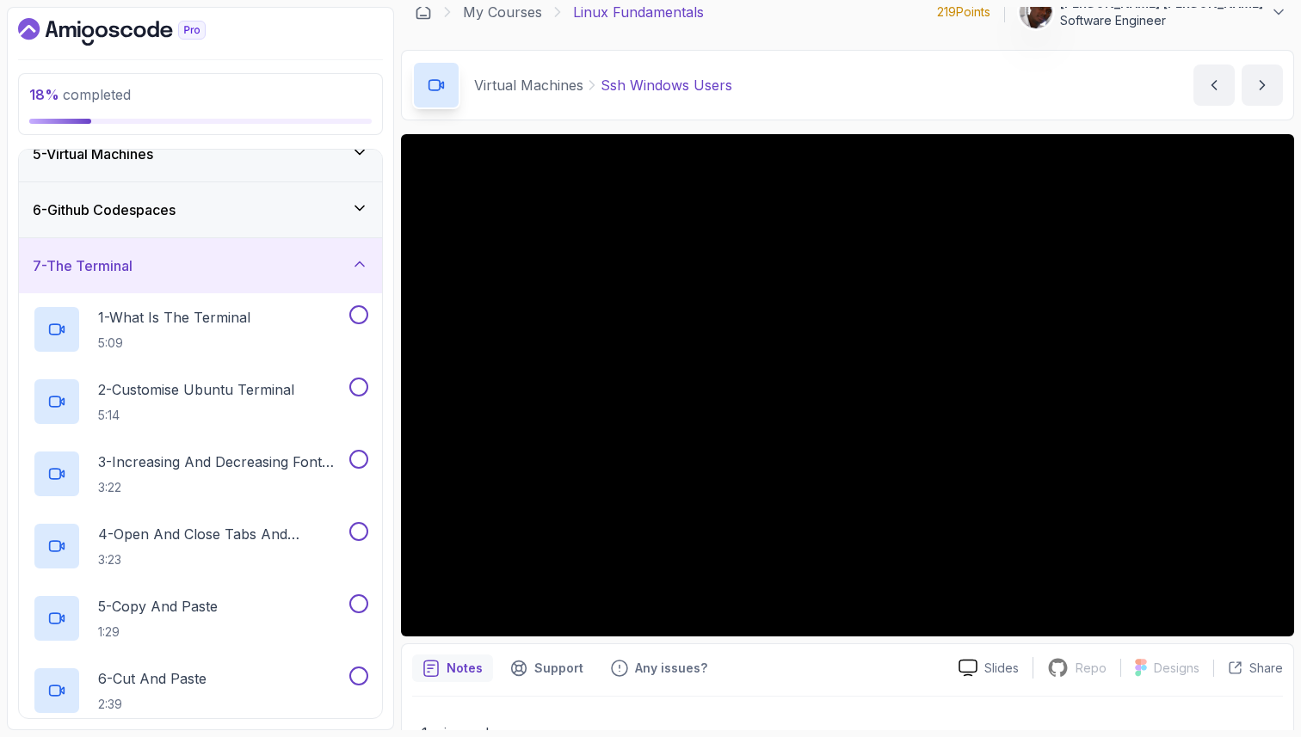
click at [296, 268] on div "7 - The Terminal" at bounding box center [201, 266] width 336 height 21
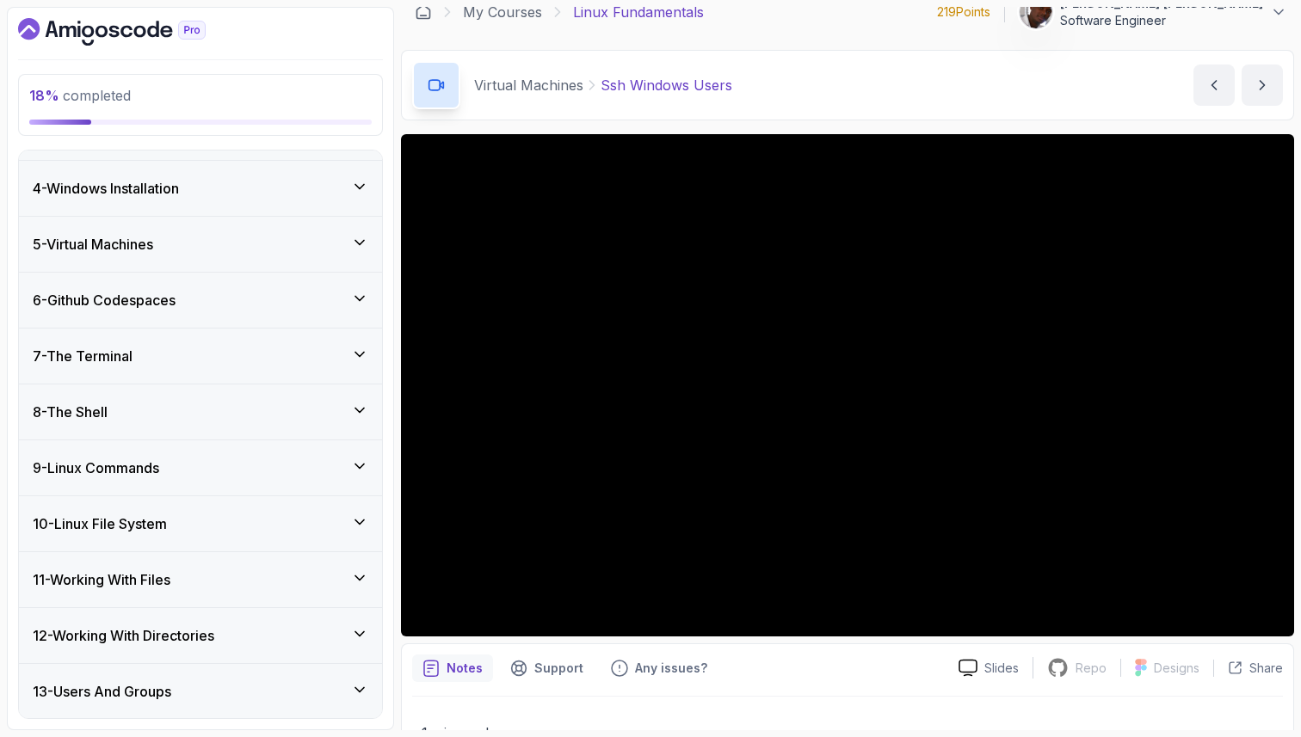
scroll to position [0, 0]
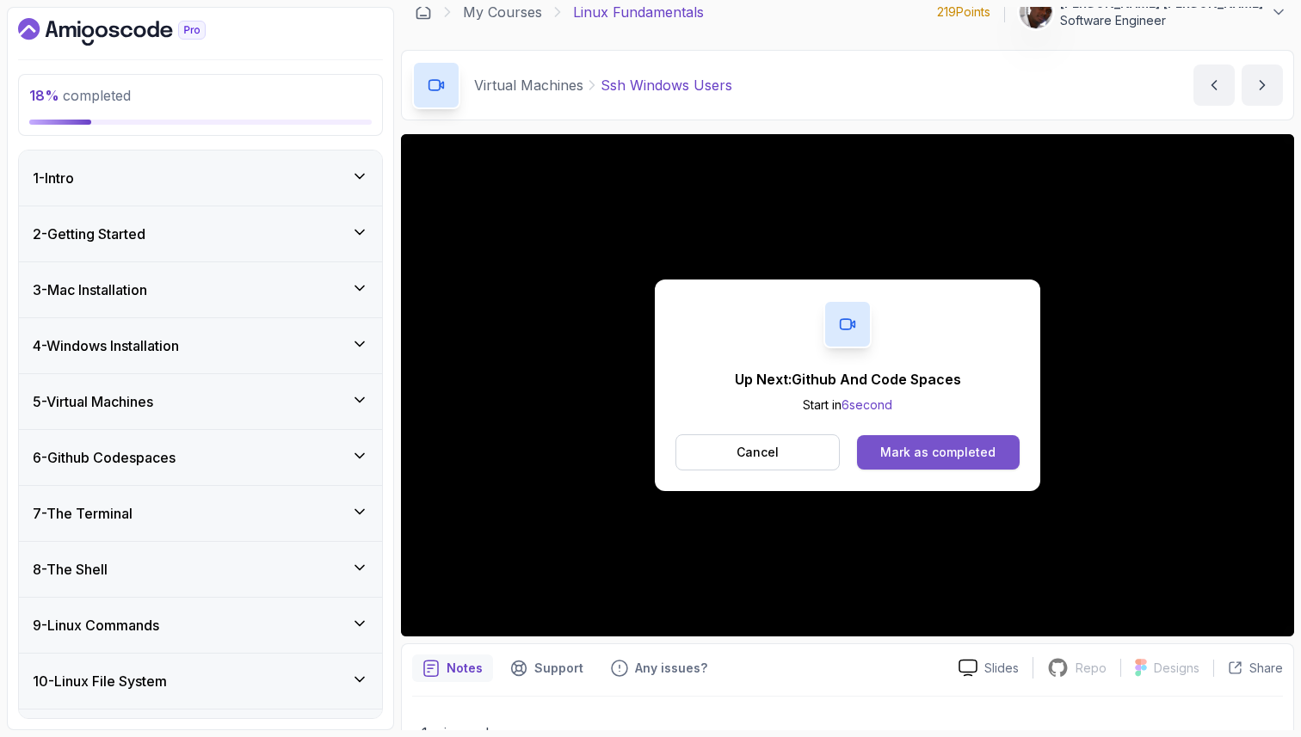
click at [904, 454] on div "Mark as completed" at bounding box center [937, 452] width 115 height 17
